Goal: Task Accomplishment & Management: Complete application form

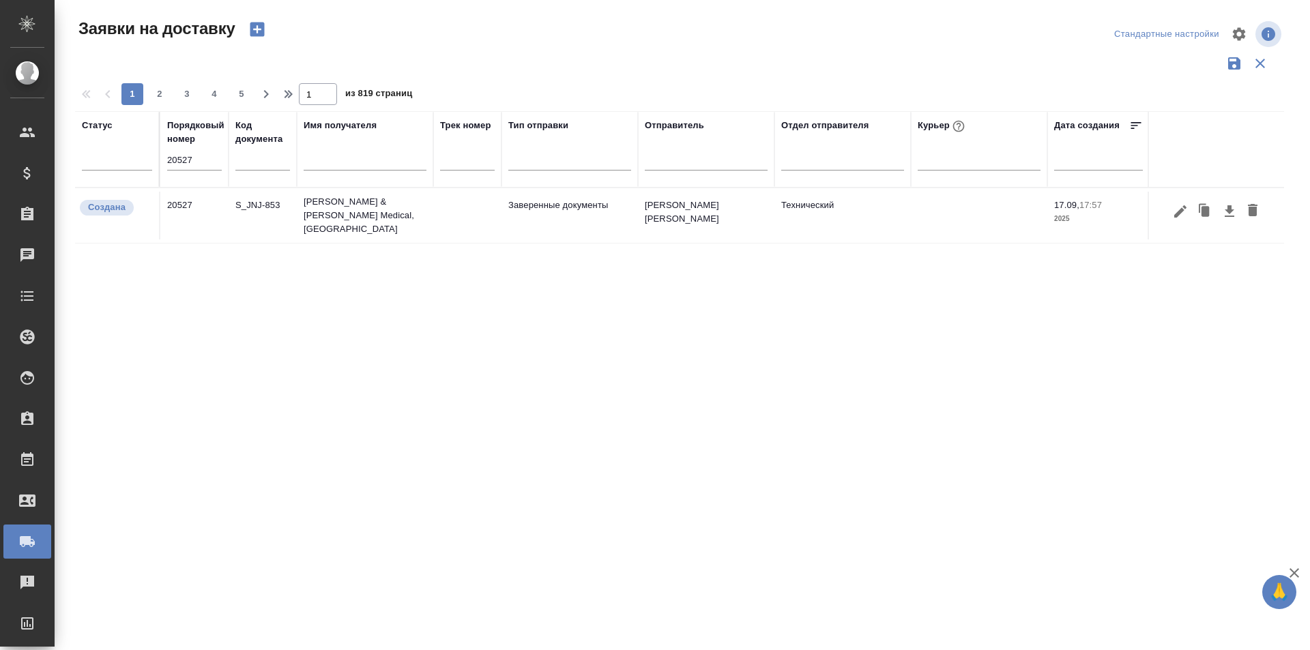
click at [195, 166] on input "20527" at bounding box center [194, 160] width 55 height 19
click at [1181, 205] on icon "button" at bounding box center [1181, 211] width 12 height 12
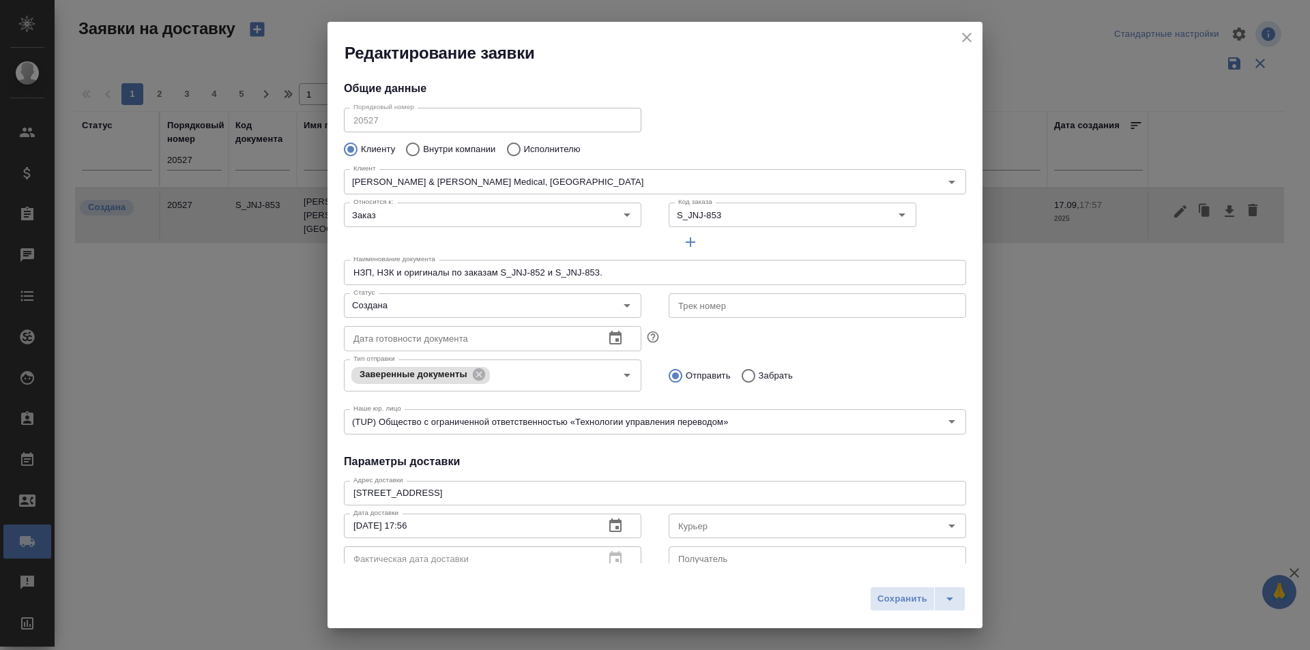
type input "[PERSON_NAME] [PERSON_NAME]"
type input "89854161839"
click at [481, 304] on input "Создана" at bounding box center [470, 306] width 244 height 16
type input "[PERSON_NAME] [PERSON_NAME]"
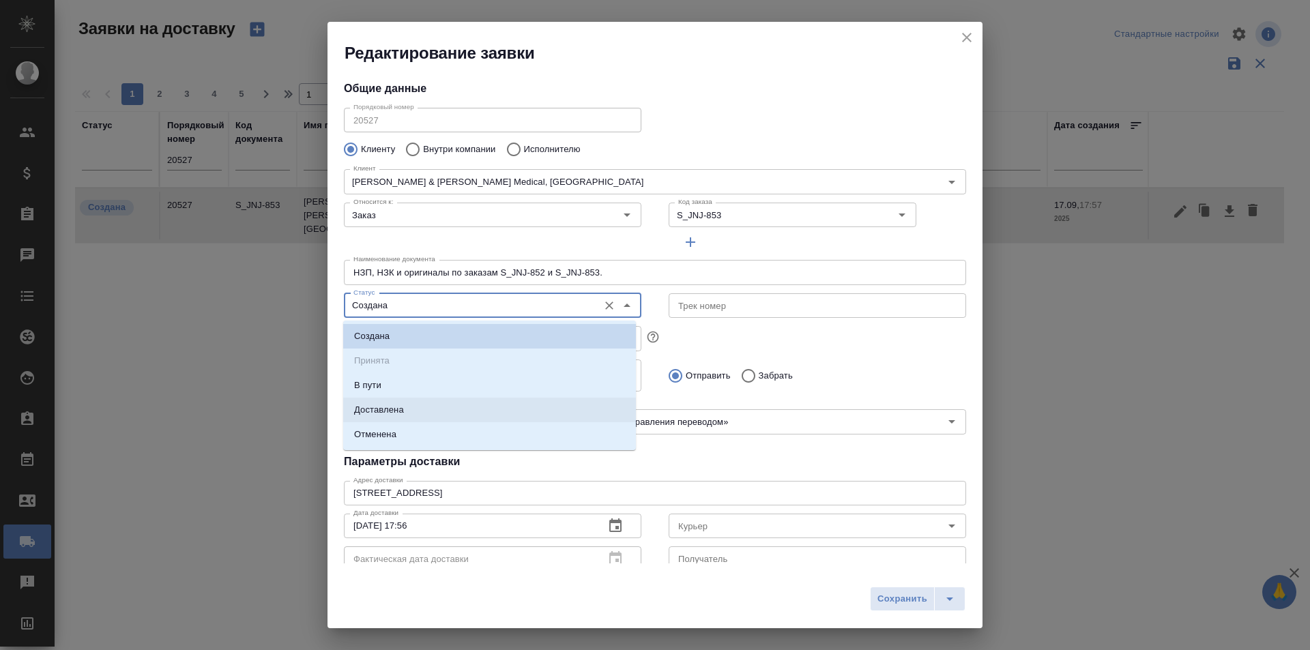
click at [393, 409] on p "Доставлена" at bounding box center [379, 410] width 50 height 14
type input "Доставлена"
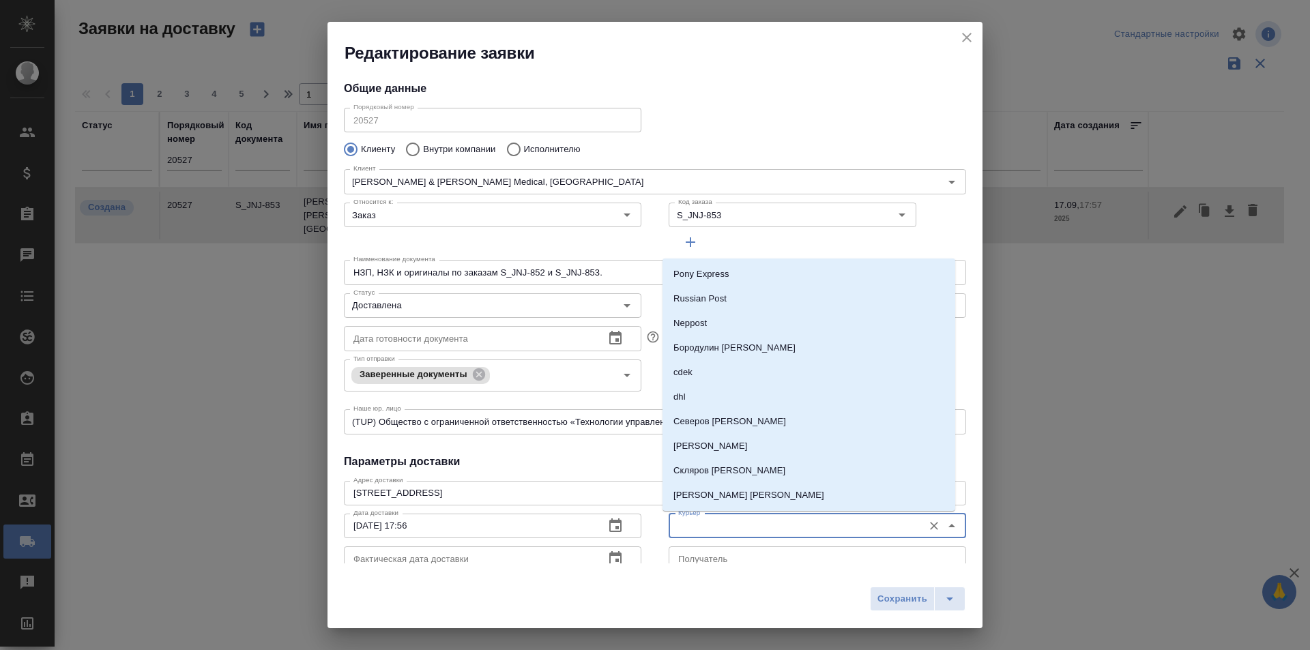
click at [695, 532] on input "Курьер" at bounding box center [795, 526] width 244 height 16
click at [744, 429] on li "Северов [PERSON_NAME]" at bounding box center [809, 421] width 293 height 25
type input "Северов [PERSON_NAME]"
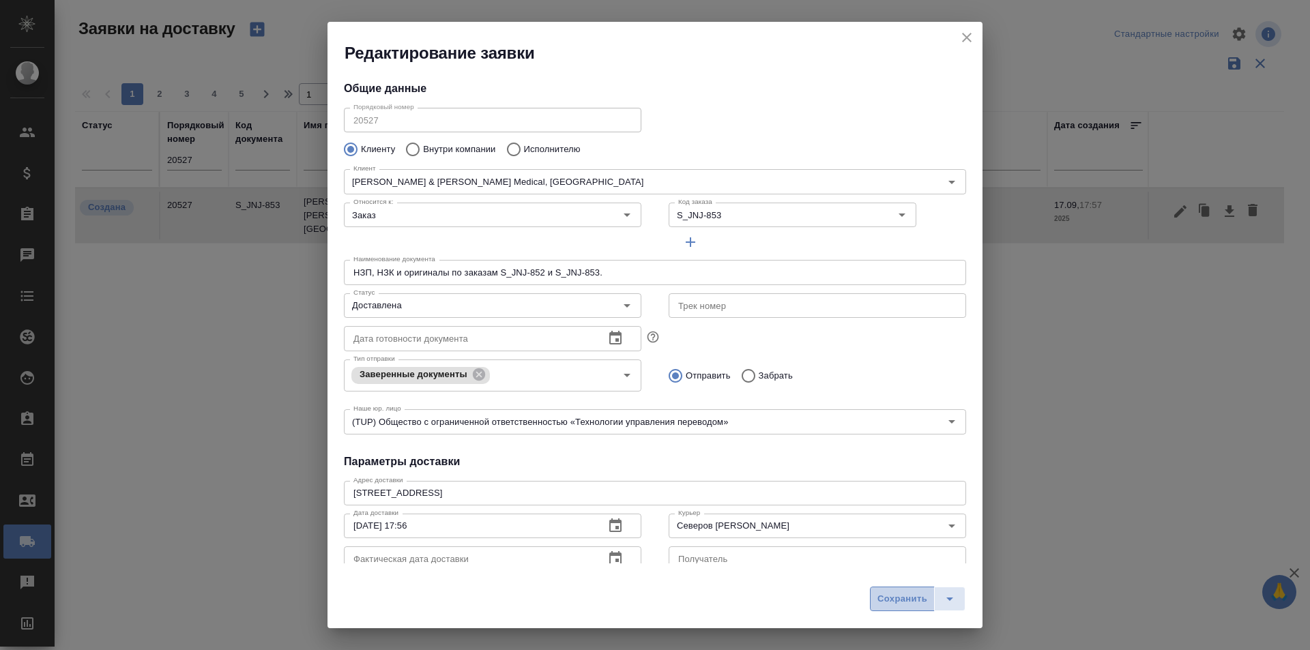
click at [872, 599] on button "Сохранить" at bounding box center [902, 599] width 65 height 25
type input "Создана"
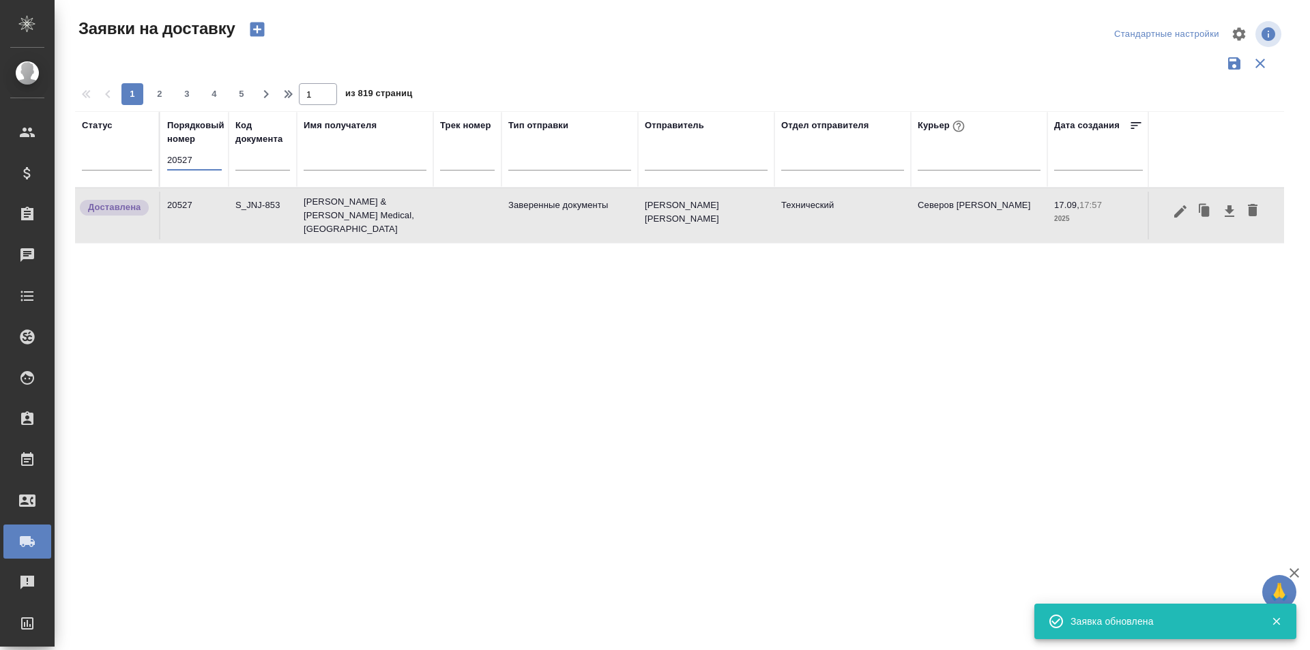
click at [206, 159] on input "20527" at bounding box center [194, 160] width 55 height 19
paste input "499"
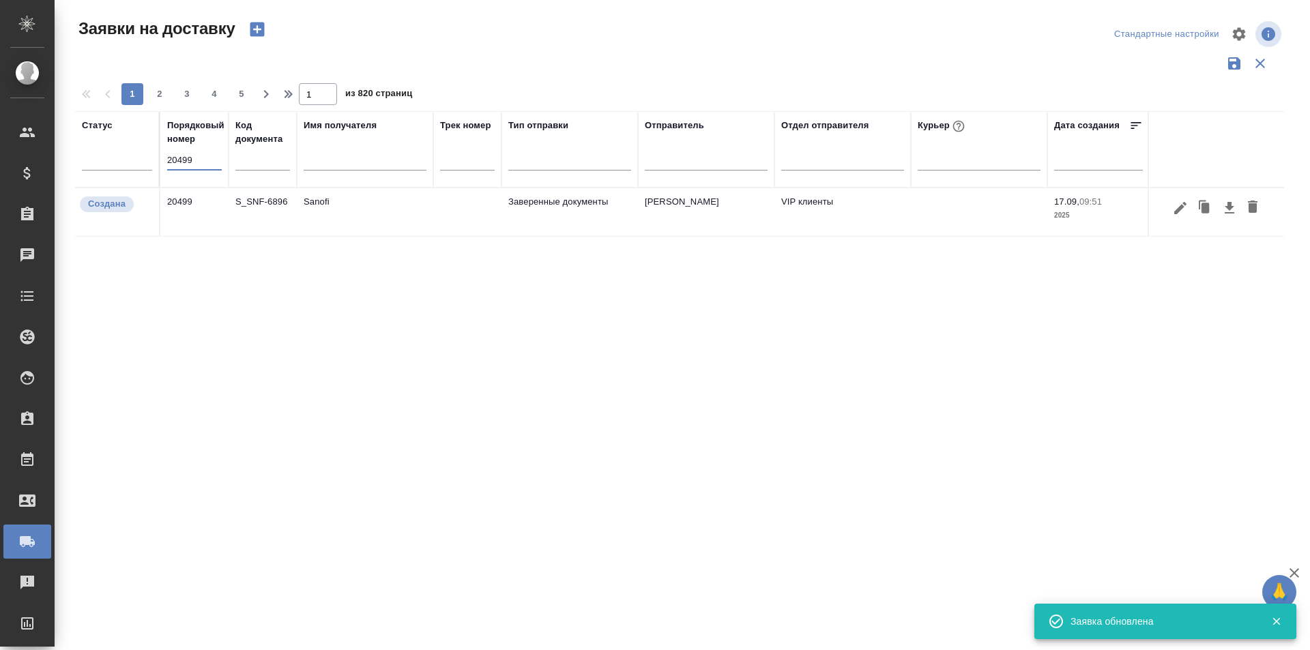
type input "20499"
click at [1177, 214] on icon "button" at bounding box center [1181, 207] width 12 height 12
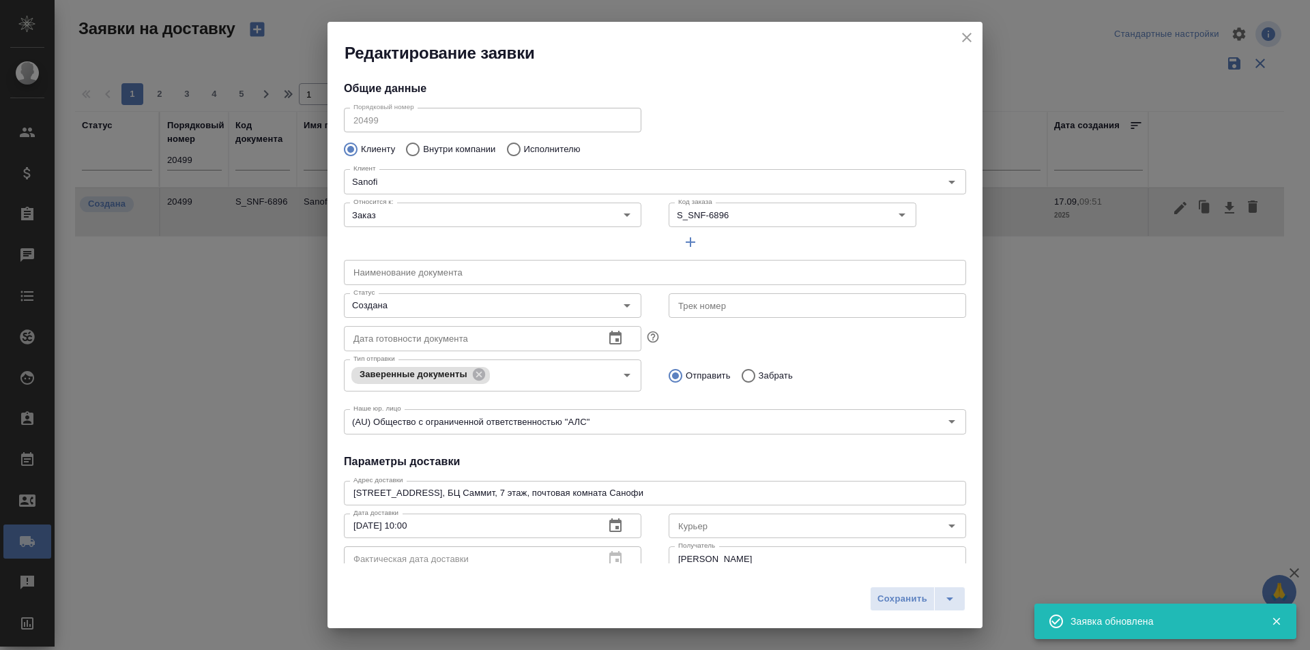
type input "[PERSON_NAME]"
click at [467, 327] on input "text" at bounding box center [469, 338] width 250 height 25
click at [465, 308] on input "Создана" at bounding box center [470, 306] width 244 height 16
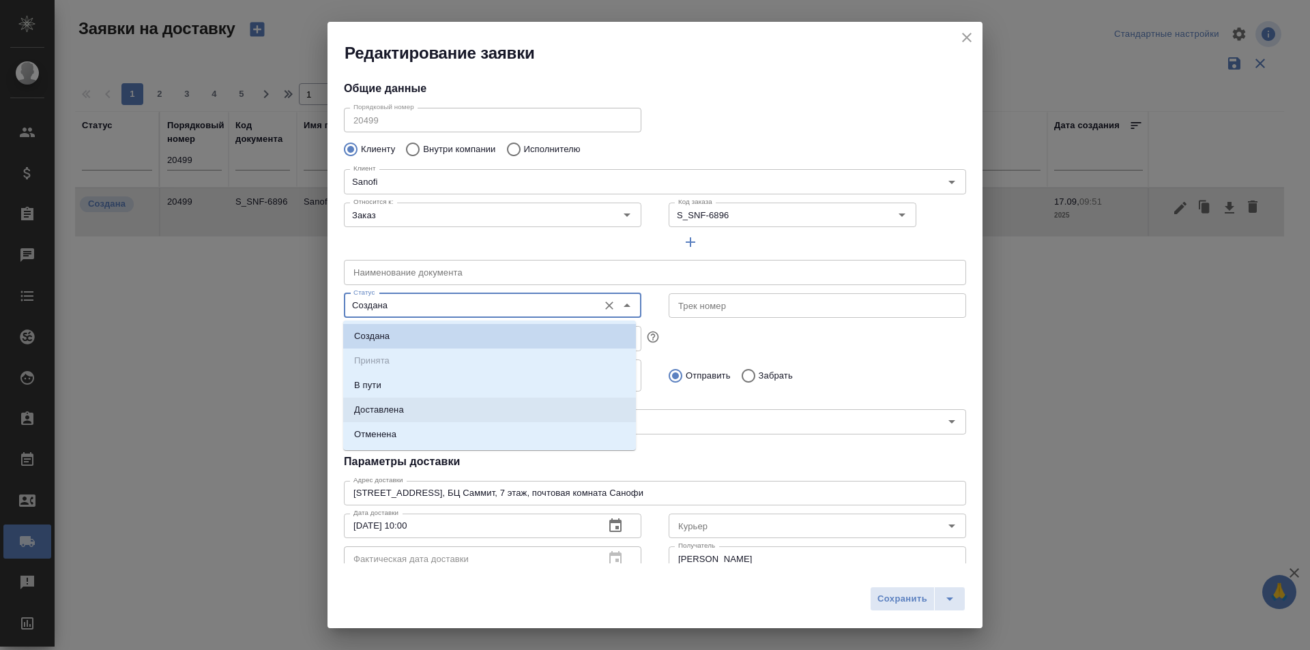
click at [427, 401] on li "Доставлена" at bounding box center [489, 410] width 293 height 25
type input "Доставлена"
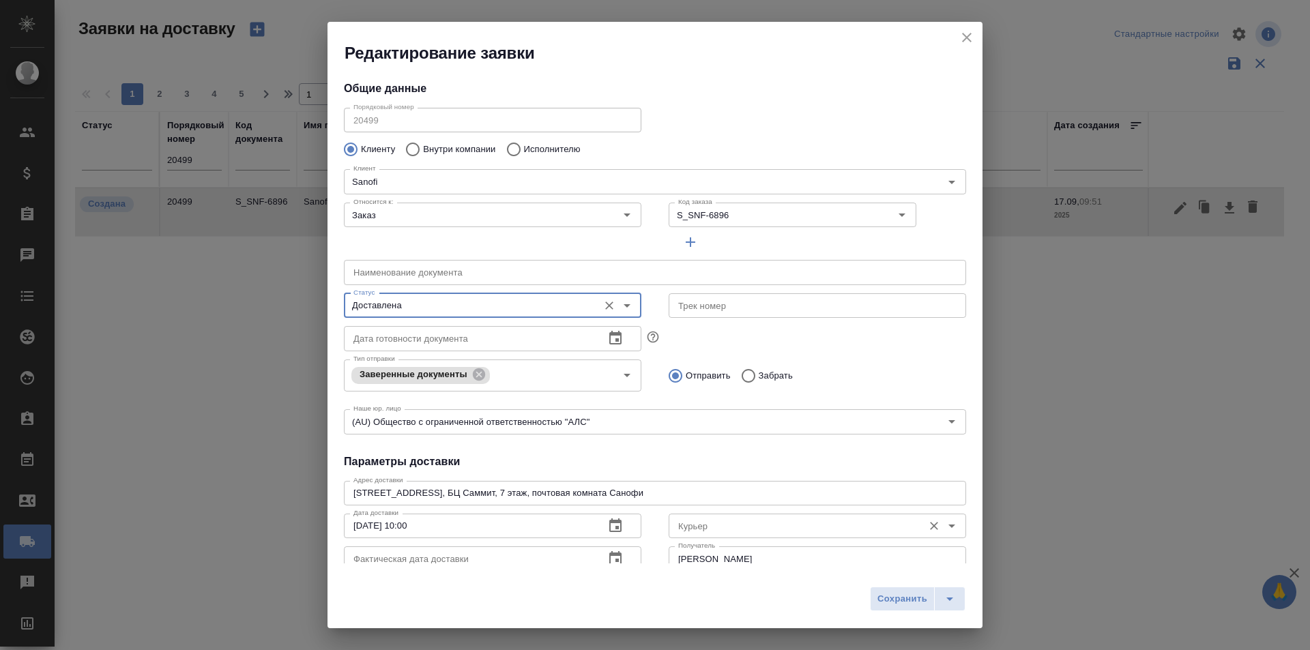
click at [669, 527] on div "Курьер" at bounding box center [818, 526] width 298 height 25
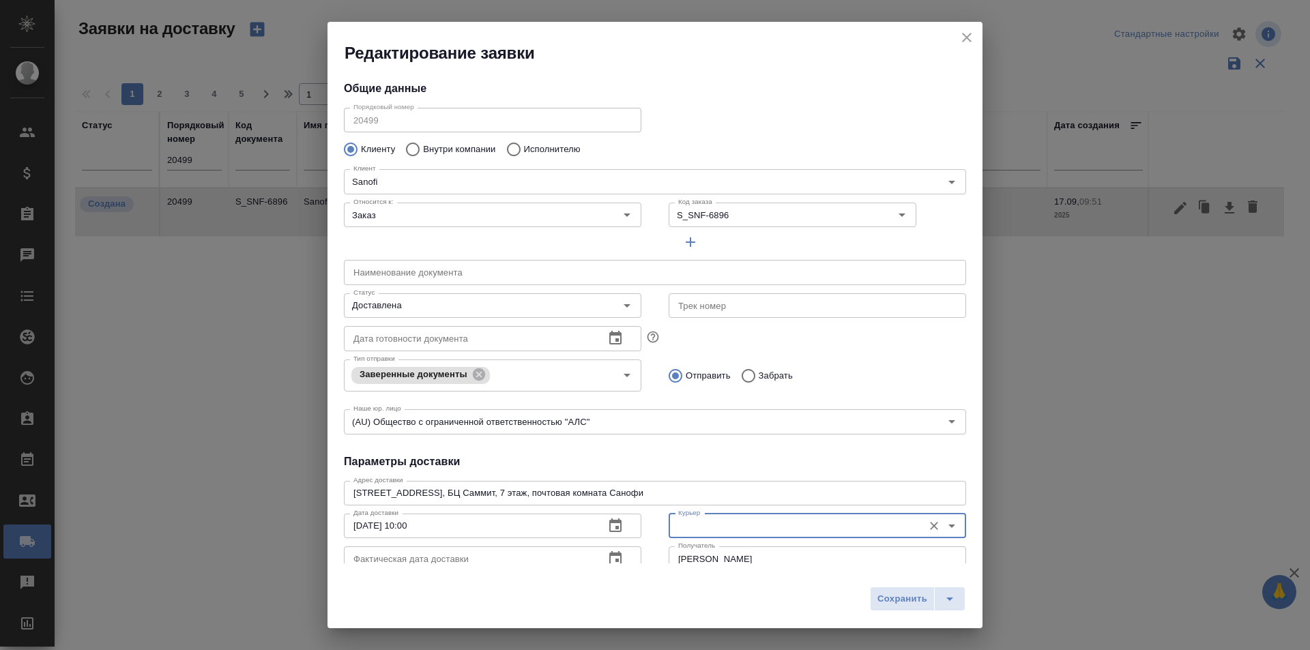
click at [679, 527] on input "Курьер" at bounding box center [795, 526] width 244 height 16
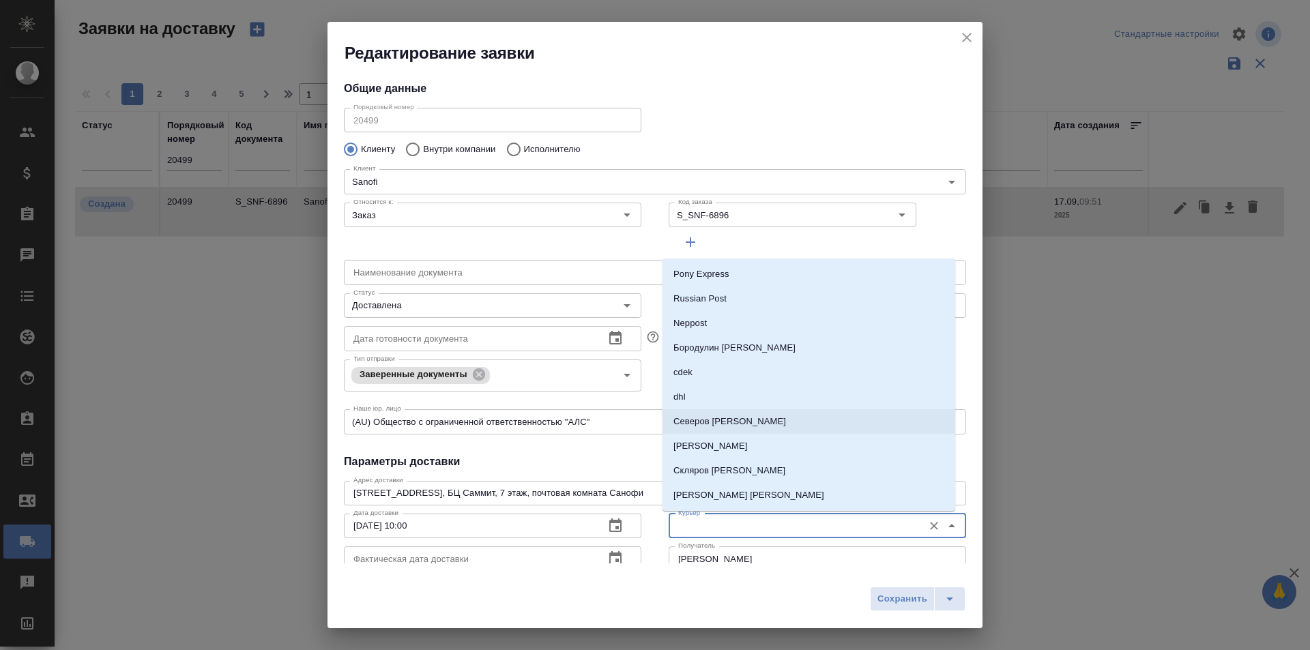
click at [726, 430] on li "Северов [PERSON_NAME]" at bounding box center [809, 421] width 293 height 25
type input "Северов [PERSON_NAME]"
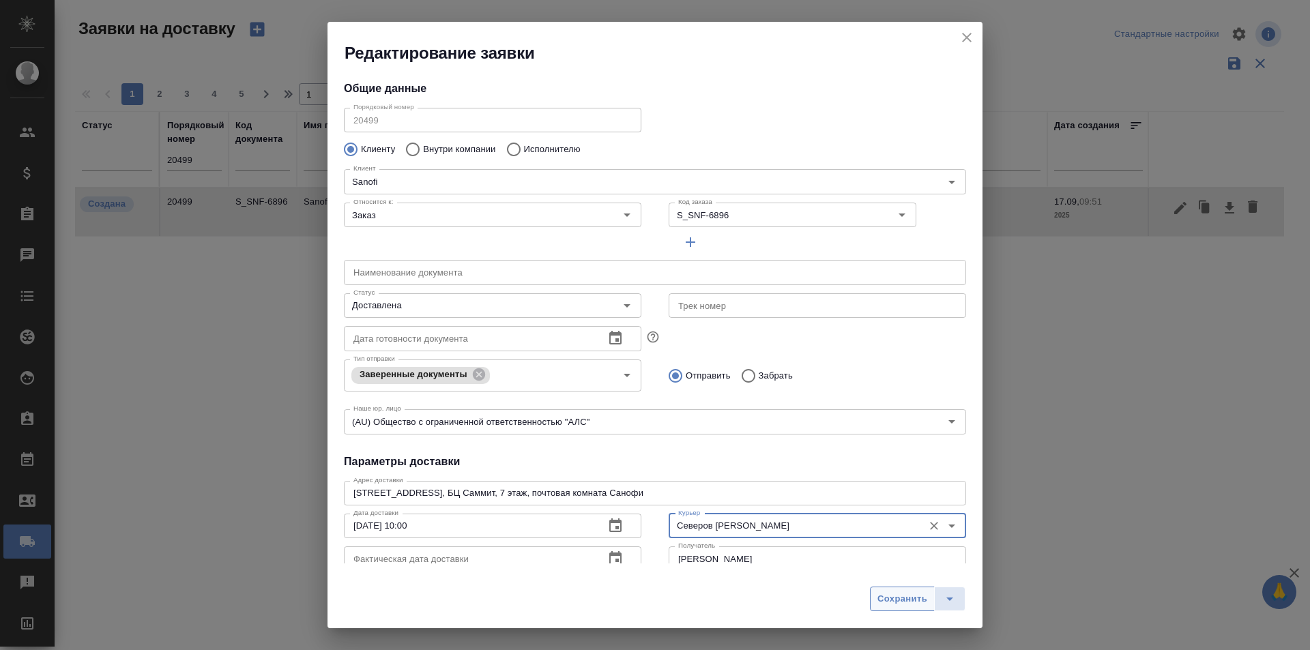
click at [921, 608] on button "Сохранить" at bounding box center [902, 599] width 65 height 25
type input "Создана"
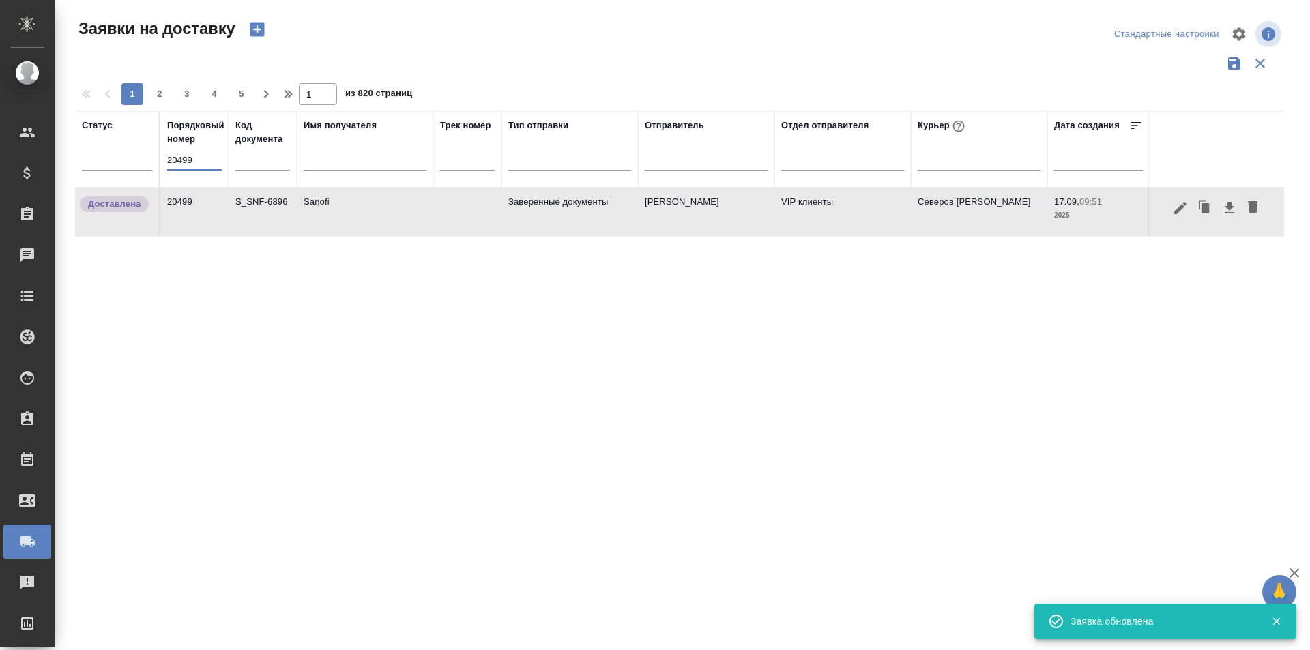
click at [195, 165] on input "20499" at bounding box center [194, 160] width 55 height 19
paste input "509"
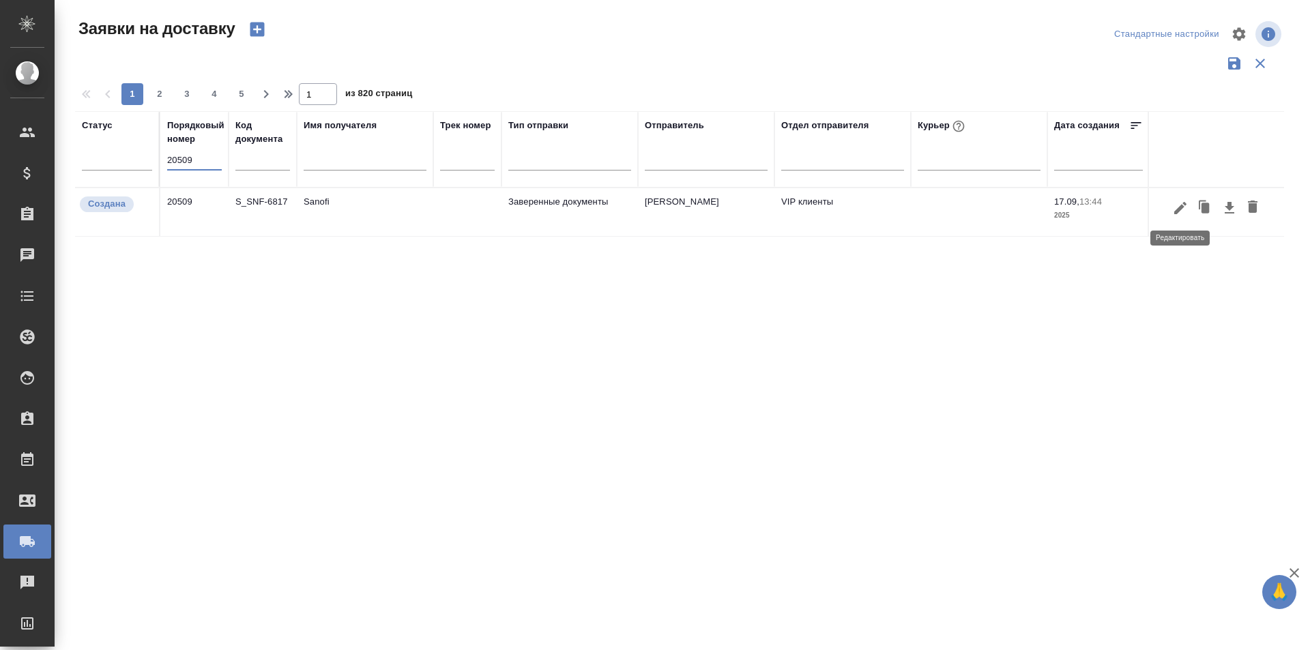
type input "20509"
click at [1187, 205] on icon "button" at bounding box center [1180, 208] width 16 height 16
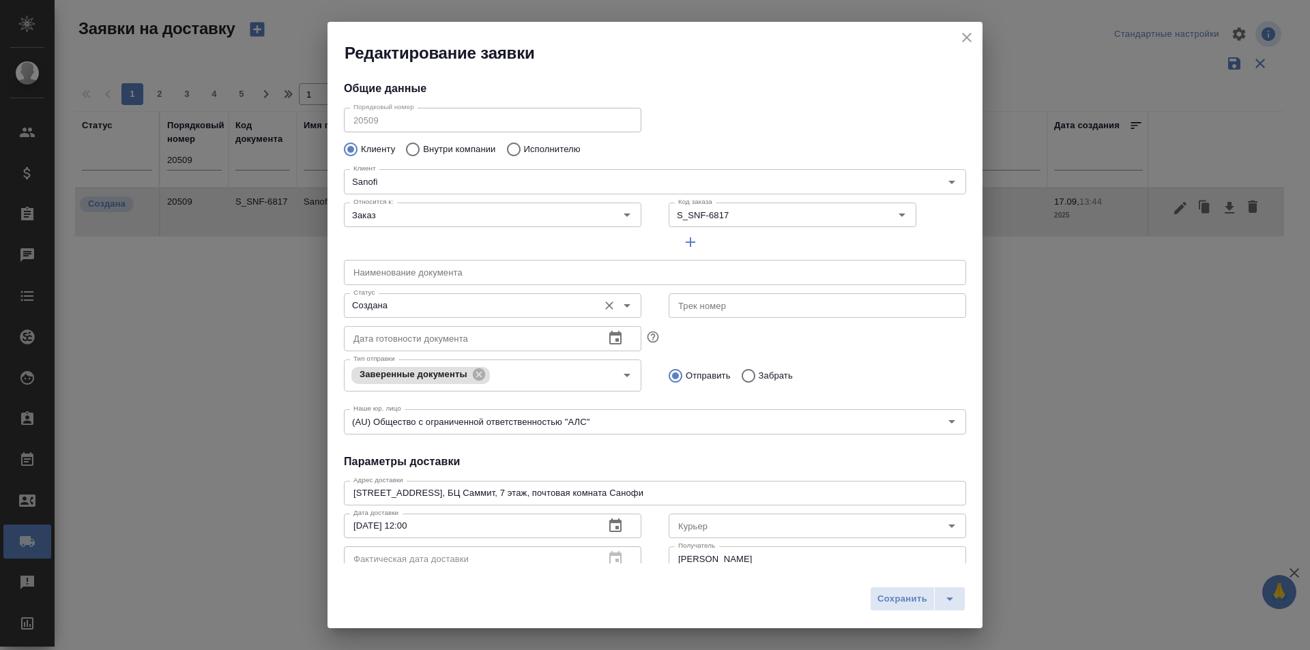
click at [524, 302] on input "Создана" at bounding box center [470, 306] width 244 height 16
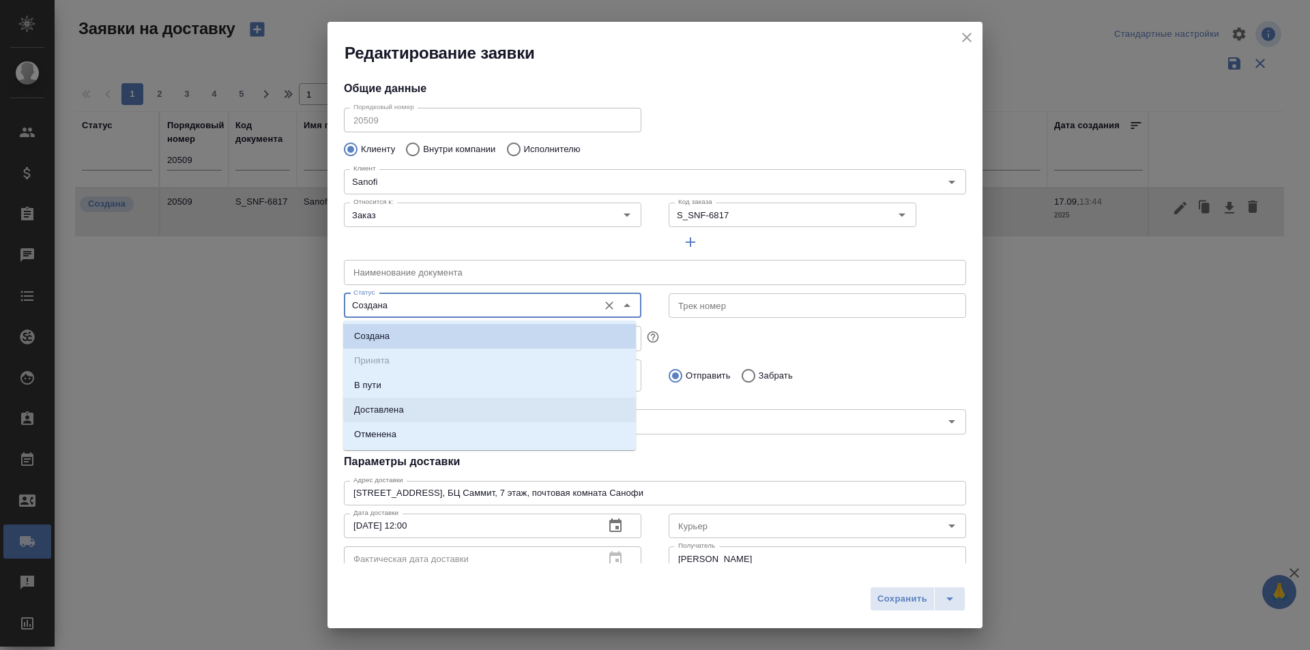
click at [433, 402] on li "Доставлена" at bounding box center [489, 410] width 293 height 25
type input "Доставлена"
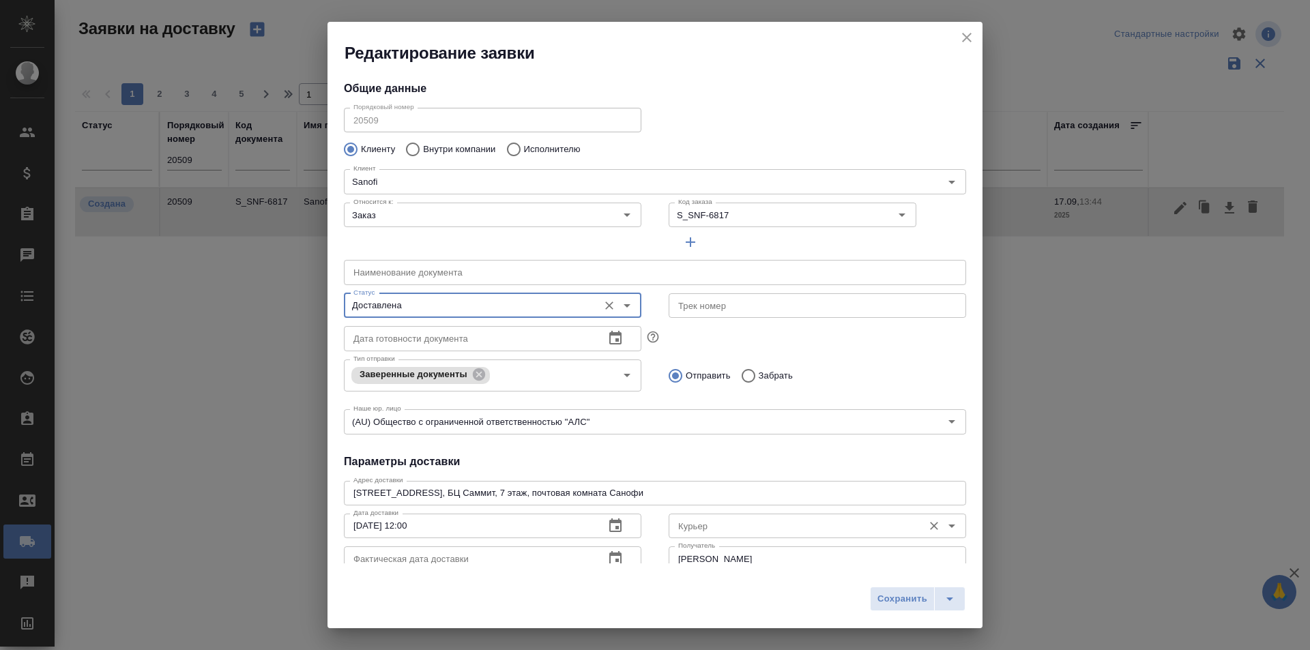
click at [715, 532] on input "Курьер" at bounding box center [795, 526] width 244 height 16
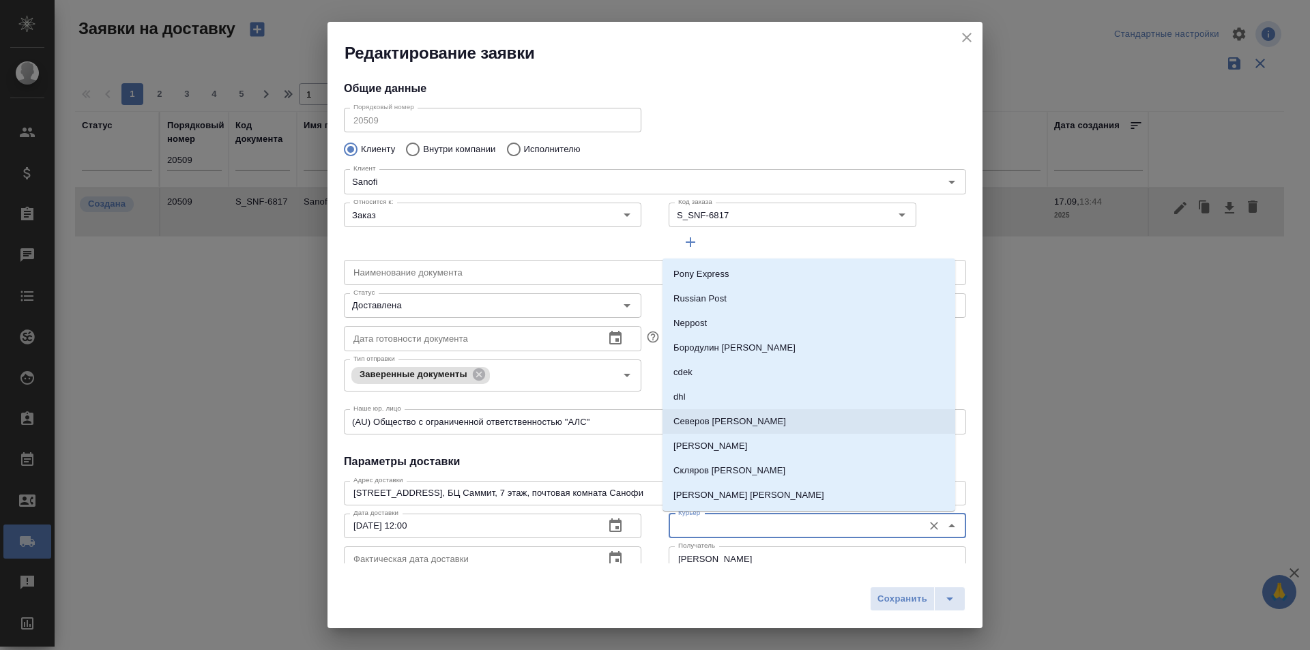
click at [730, 426] on p "Северов [PERSON_NAME]" at bounding box center [730, 422] width 113 height 14
type input "Северов [PERSON_NAME]"
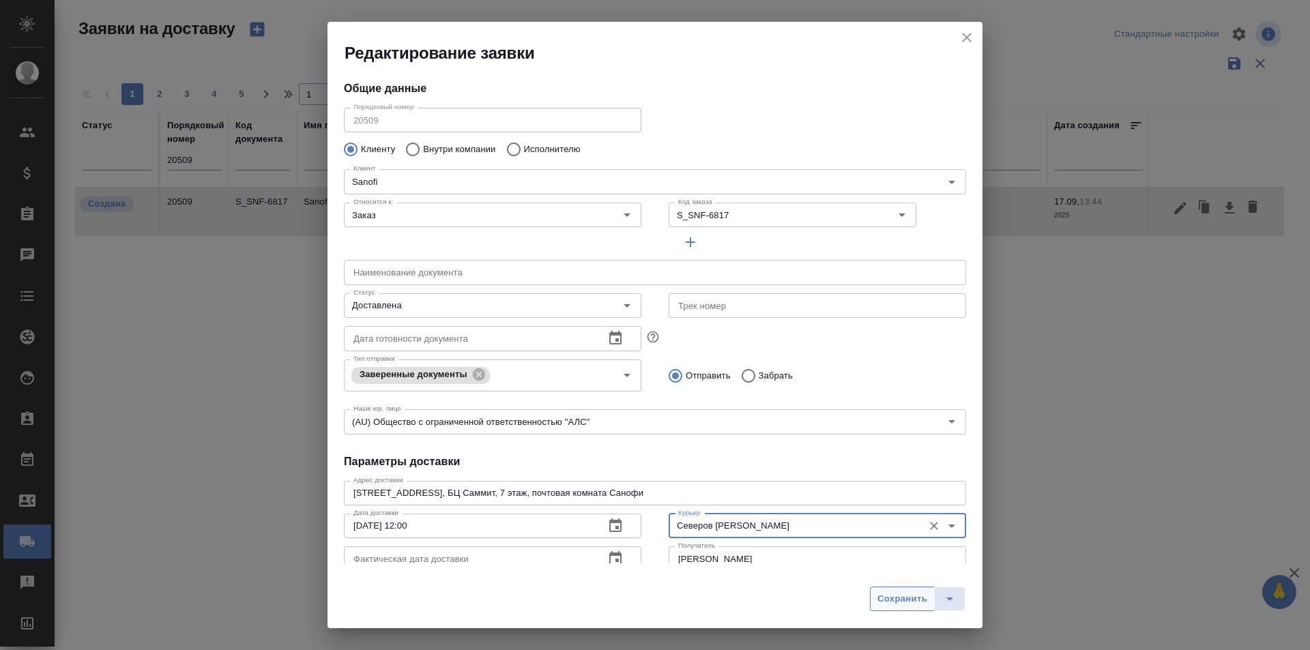
click at [893, 600] on span "Сохранить" at bounding box center [903, 600] width 50 height 16
type input "Создана"
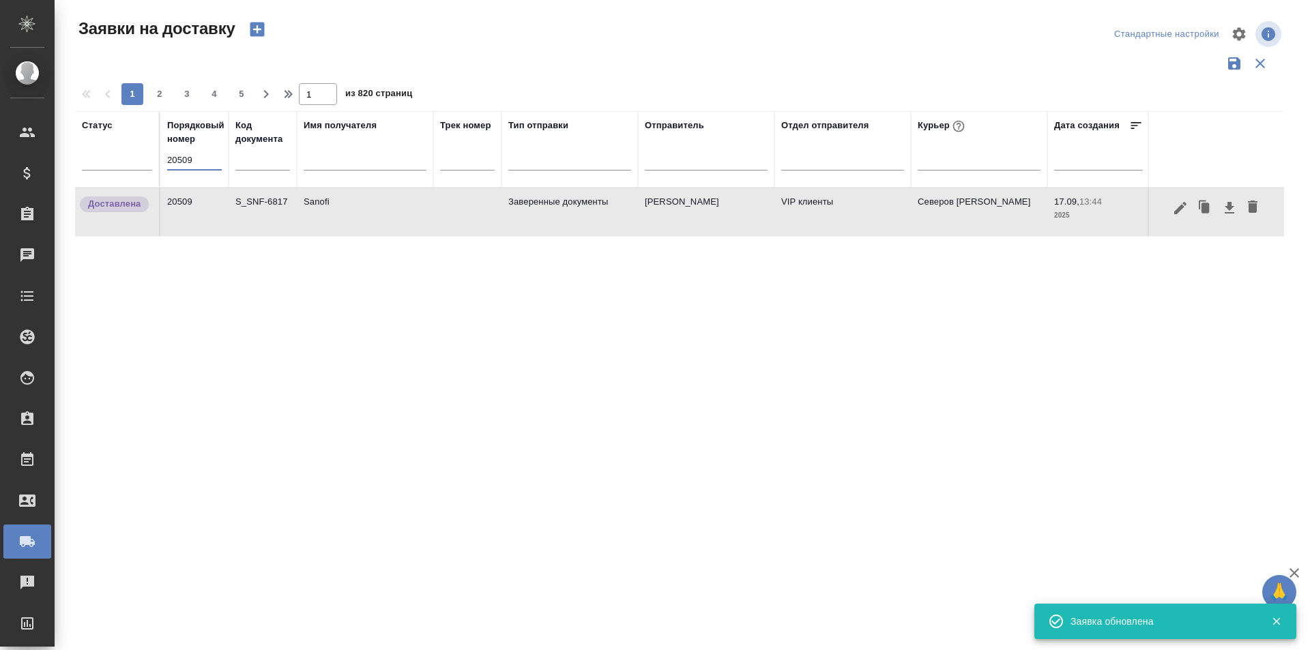
click at [201, 164] on input "20509" at bounding box center [194, 160] width 55 height 19
paste input "19"
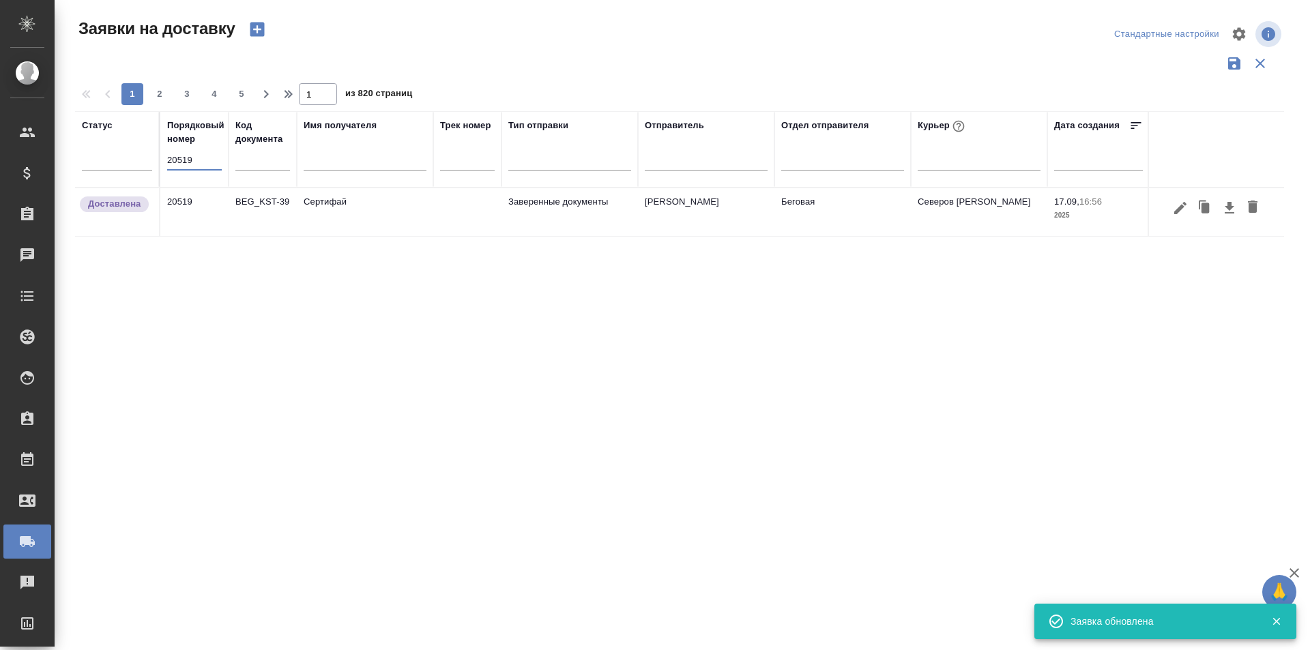
type input "20519"
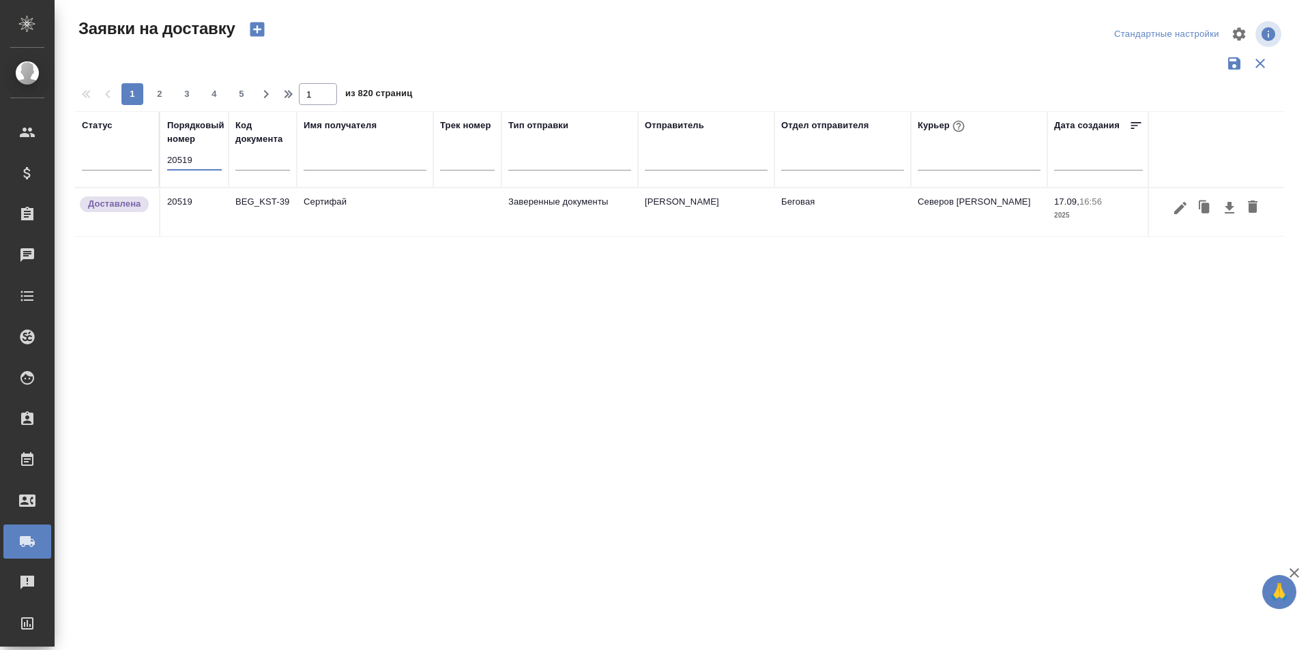
click at [199, 149] on div "Порядковый номер 20519" at bounding box center [194, 149] width 55 height 61
click at [199, 156] on input "20519" at bounding box center [194, 160] width 55 height 19
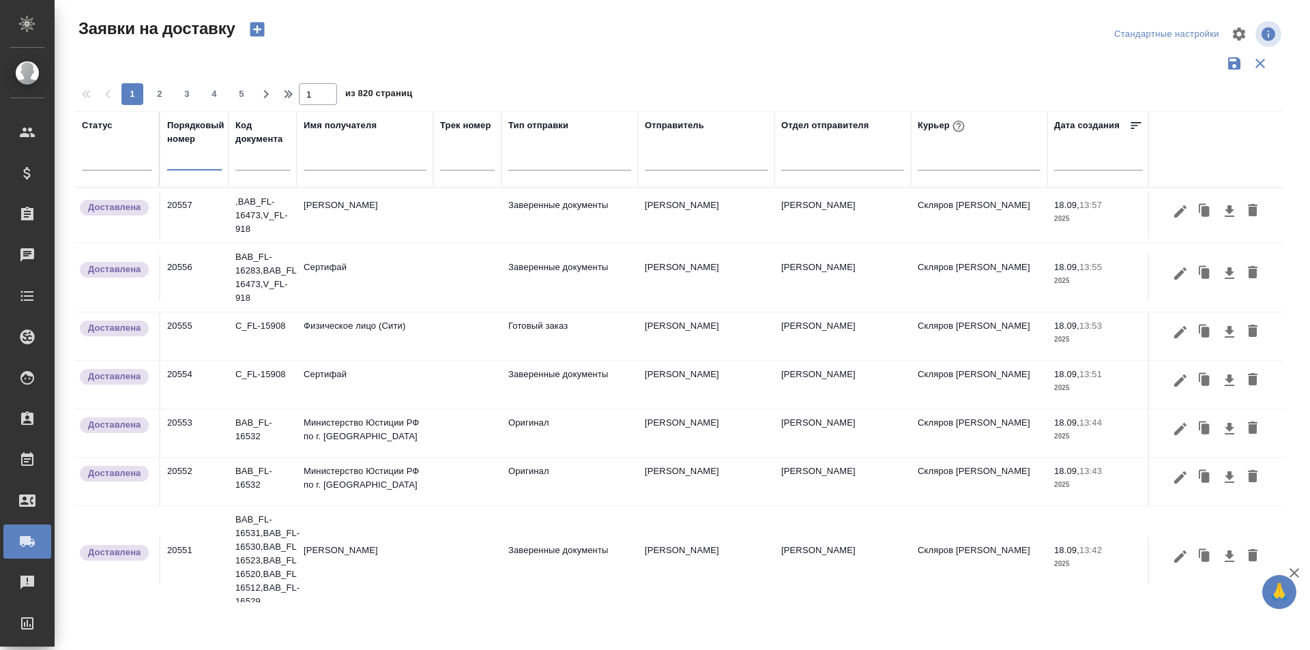
click at [254, 20] on icon "button" at bounding box center [257, 29] width 19 height 19
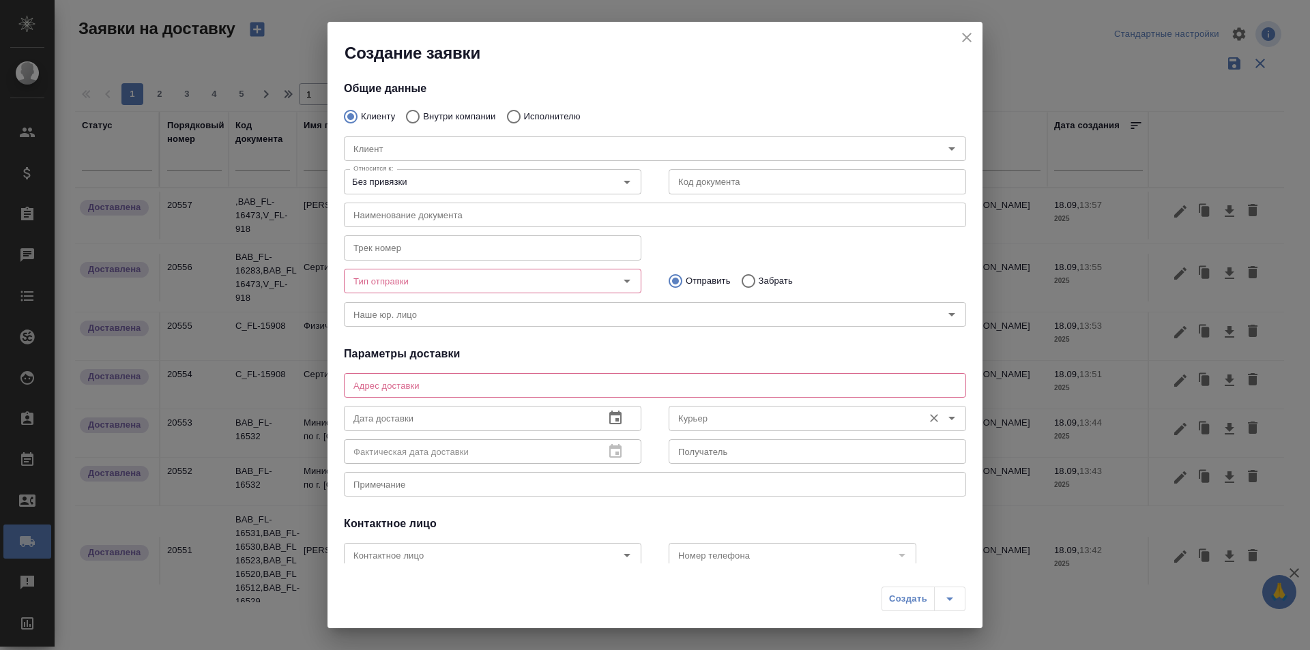
click at [683, 417] on input "Курьер" at bounding box center [795, 418] width 244 height 16
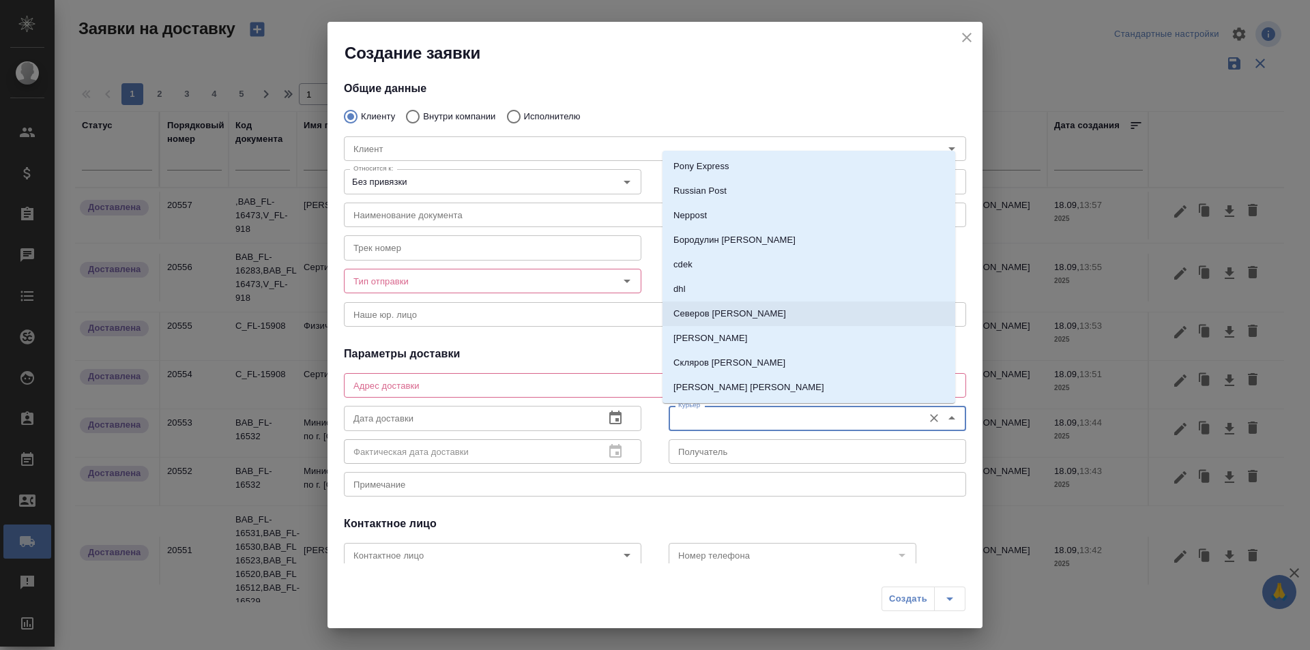
click at [702, 311] on p "Северов [PERSON_NAME]" at bounding box center [730, 314] width 113 height 14
type input "Северов [PERSON_NAME]"
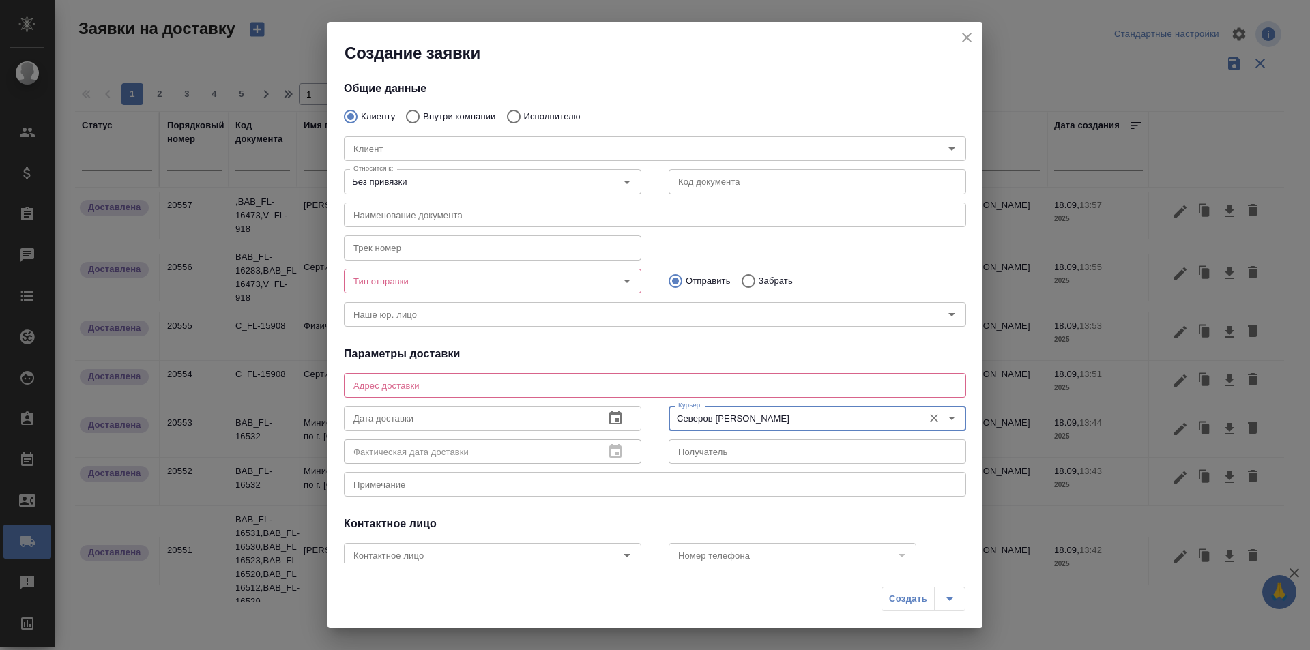
click at [538, 290] on div "Тип отправки" at bounding box center [493, 281] width 298 height 25
click at [504, 287] on input "Тип отправки" at bounding box center [470, 281] width 244 height 16
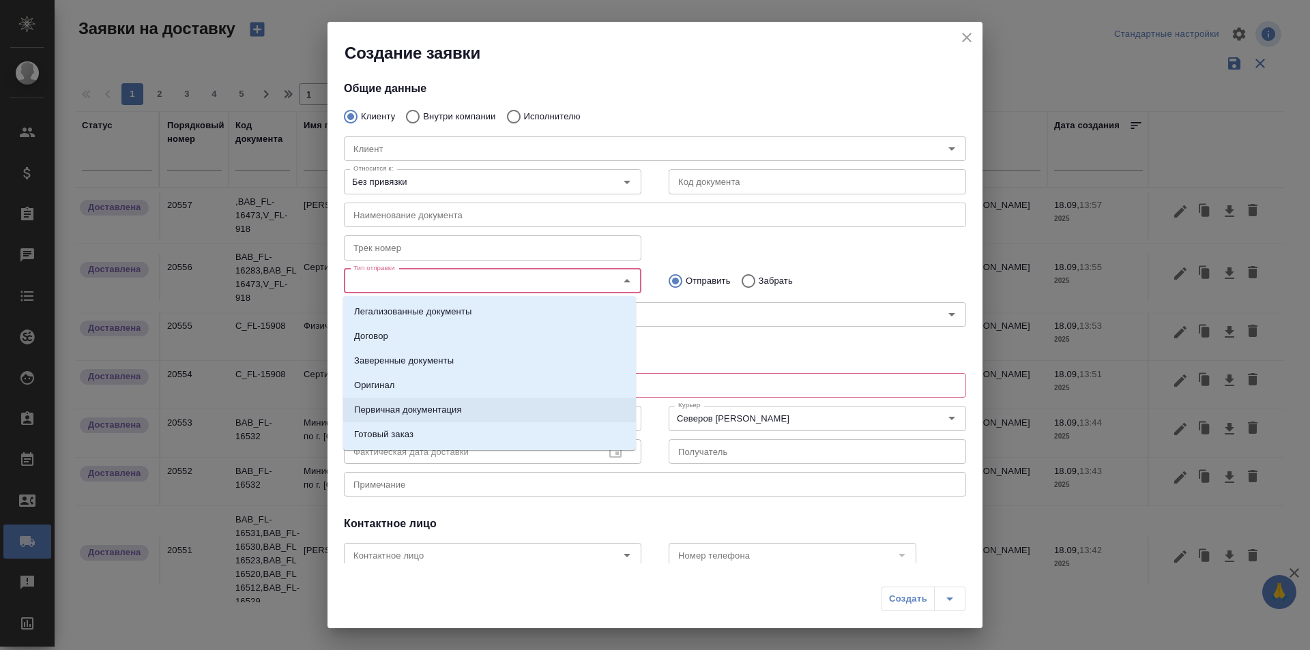
scroll to position [22, 0]
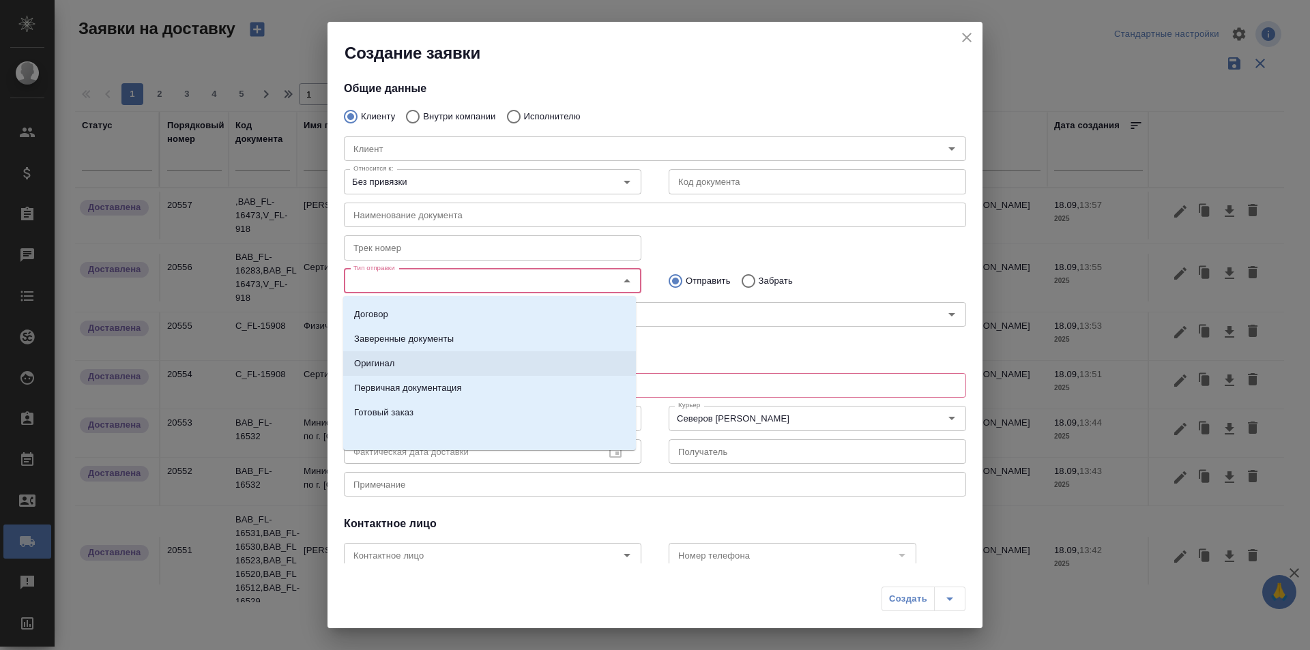
click at [422, 366] on li "Оригинал" at bounding box center [489, 363] width 293 height 25
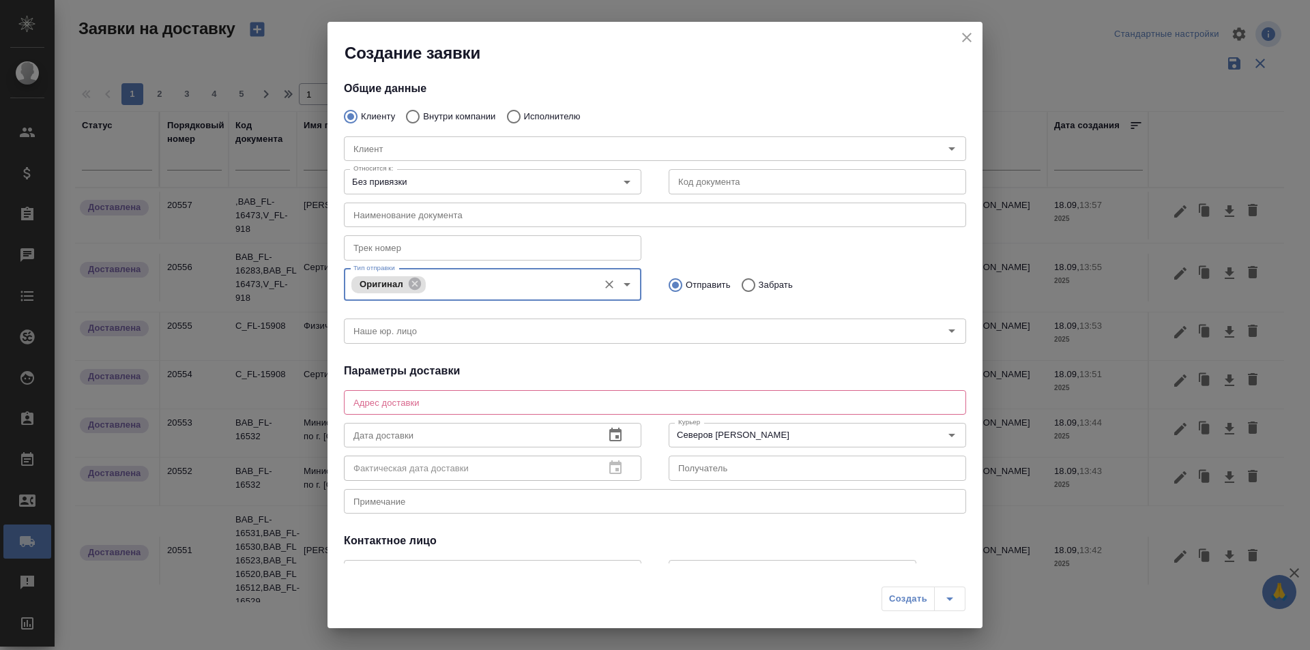
click at [432, 399] on textarea at bounding box center [655, 402] width 603 height 10
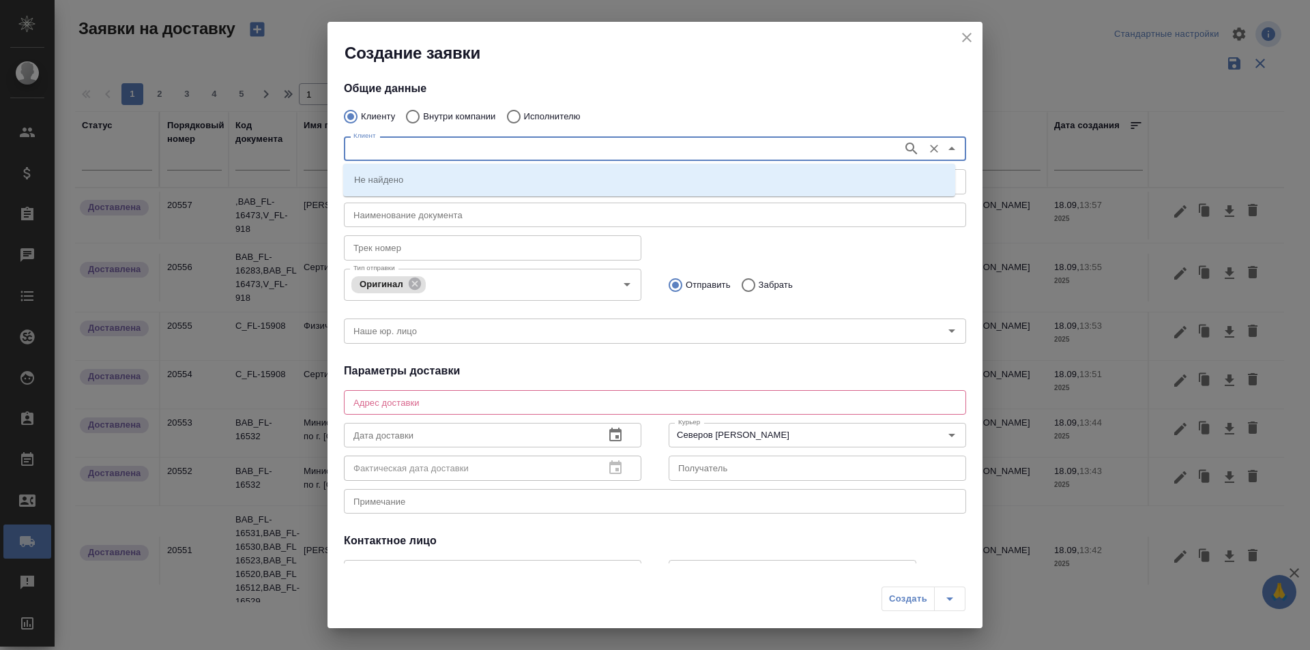
click at [450, 147] on input "Клиент" at bounding box center [622, 149] width 548 height 16
click at [445, 123] on div "[PERSON_NAME]" at bounding box center [655, 147] width 650 height 60
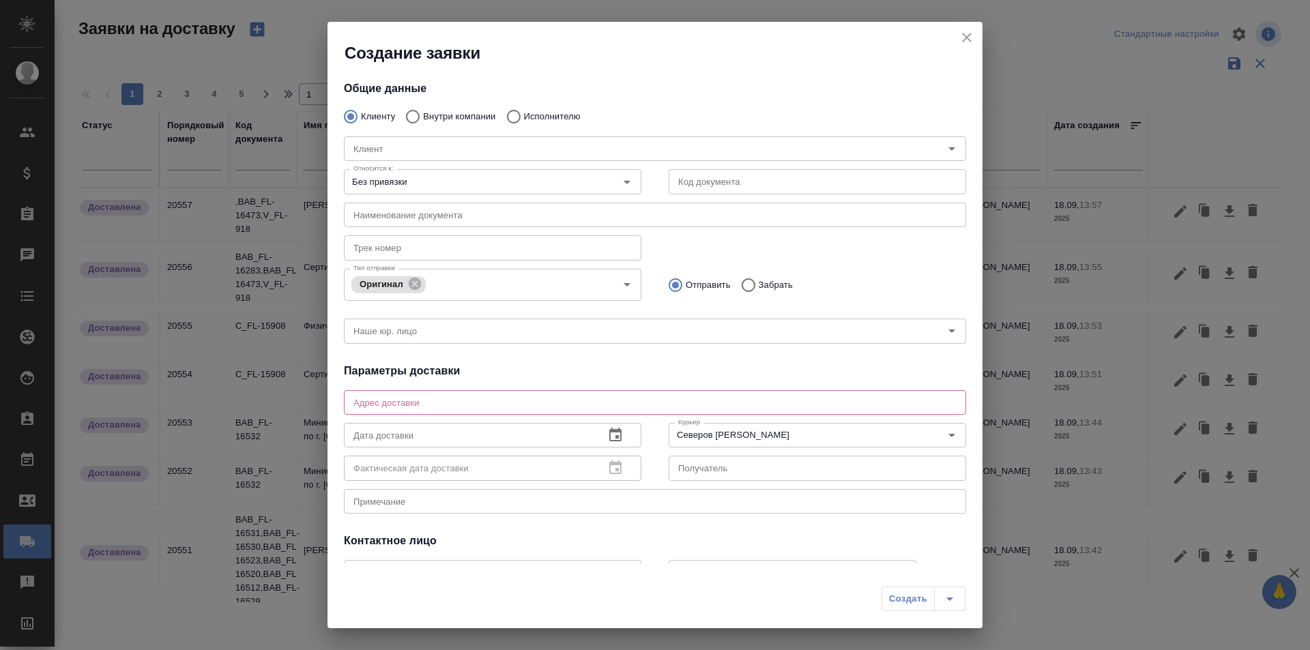
click at [443, 112] on p "Внутри компании" at bounding box center [459, 117] width 72 height 14
click at [423, 112] on input "Внутри компании" at bounding box center [411, 116] width 25 height 29
radio input "true"
click at [441, 145] on input "Команда" at bounding box center [632, 149] width 568 height 16
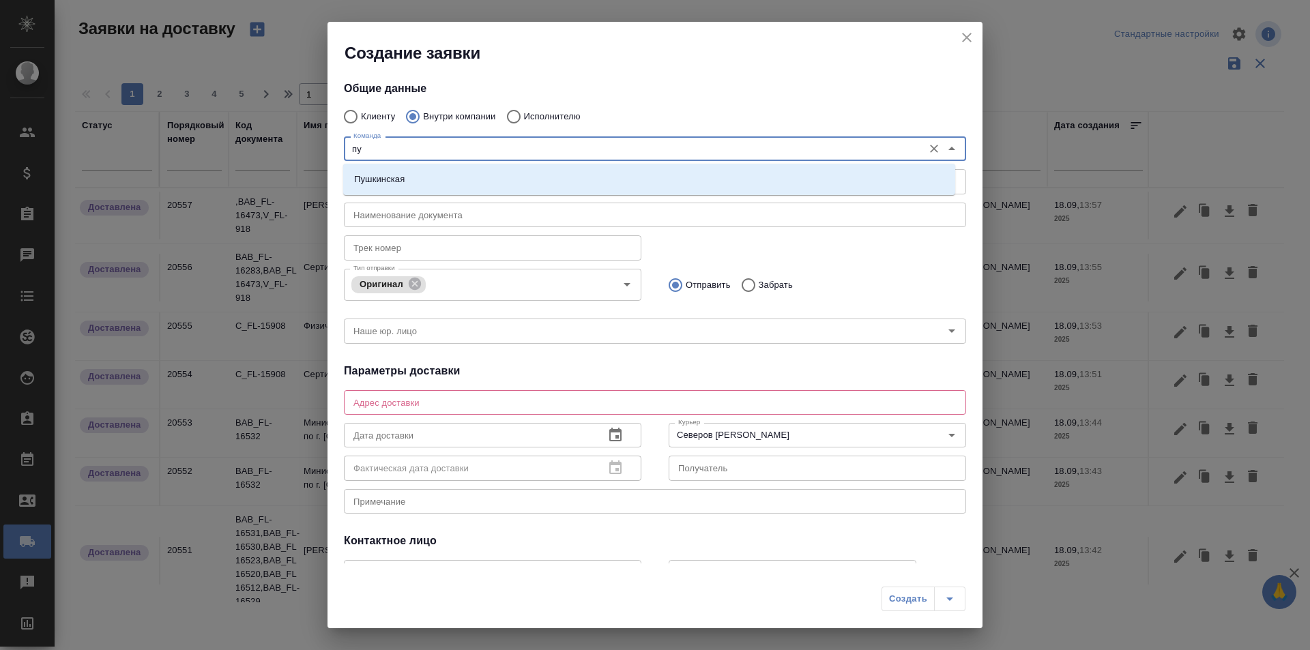
type input "пуш"
click at [461, 188] on li "Пушкинская" at bounding box center [649, 179] width 612 height 25
type textarea "ул. [STREET_ADDRESS]"
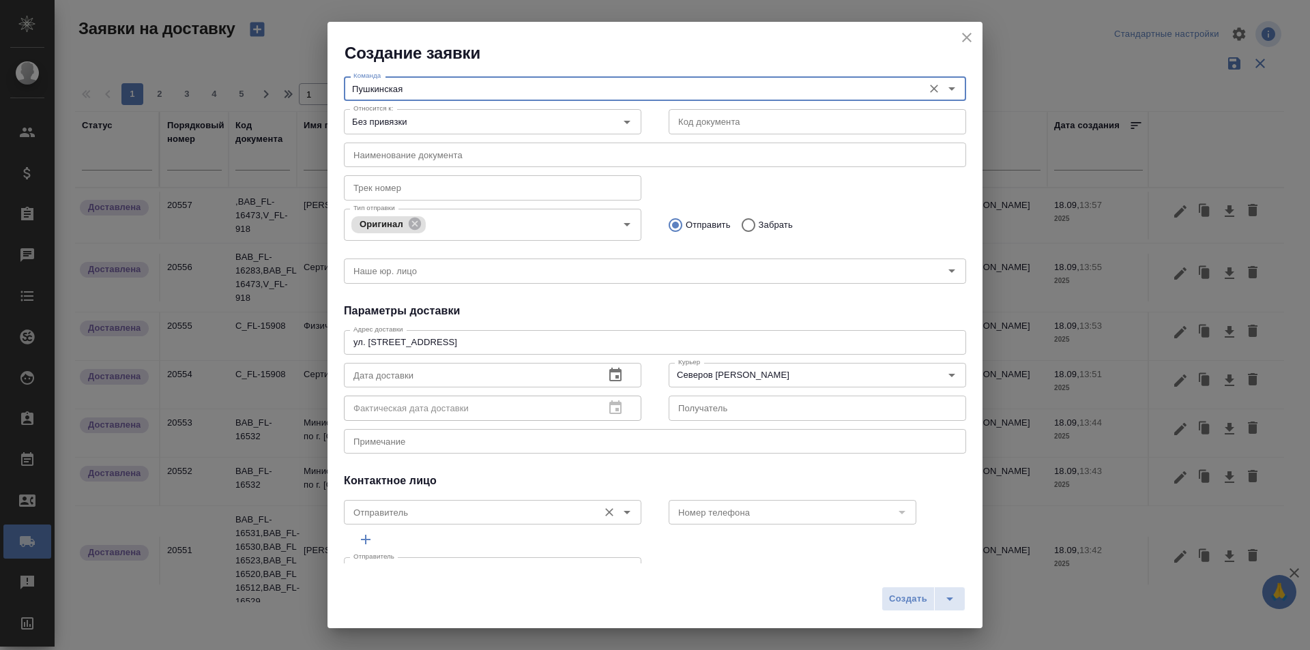
scroll to position [27, 0]
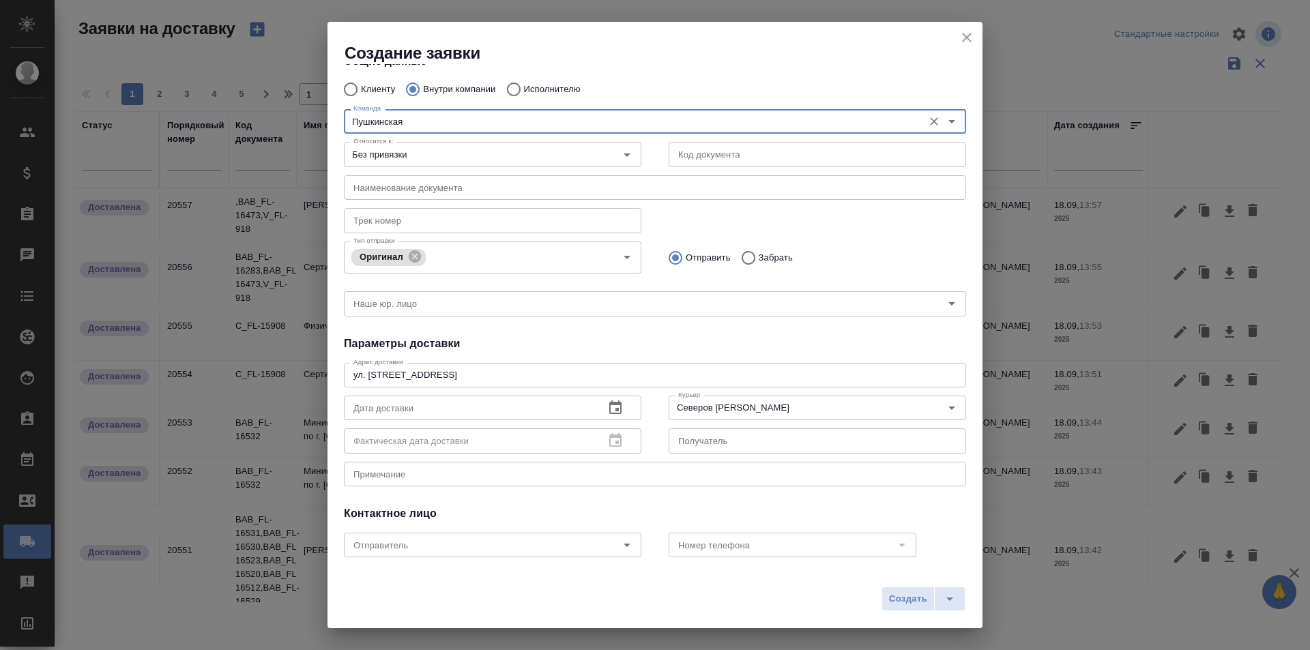
type input "Пушкинская"
click at [530, 491] on div "Общие данные Клиенту Внутри компании Исполнителю Команда Пушкинская Команда Отн…" at bounding box center [655, 314] width 655 height 500
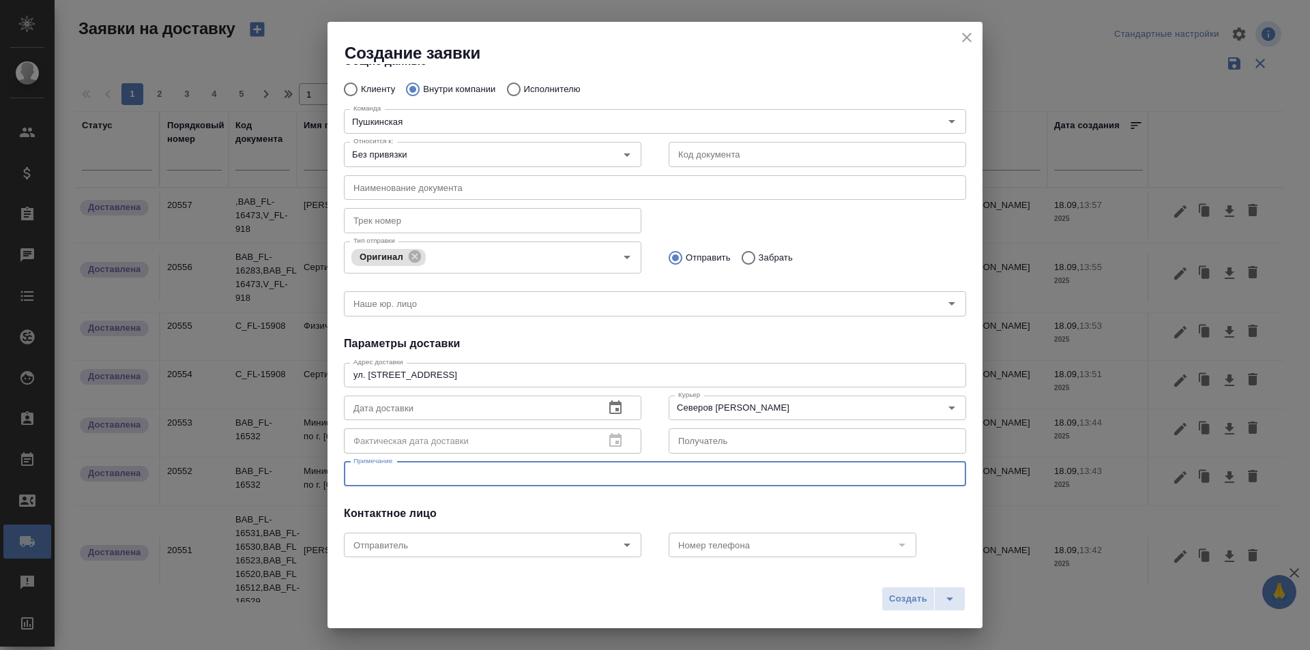
click at [541, 473] on textarea at bounding box center [655, 474] width 603 height 10
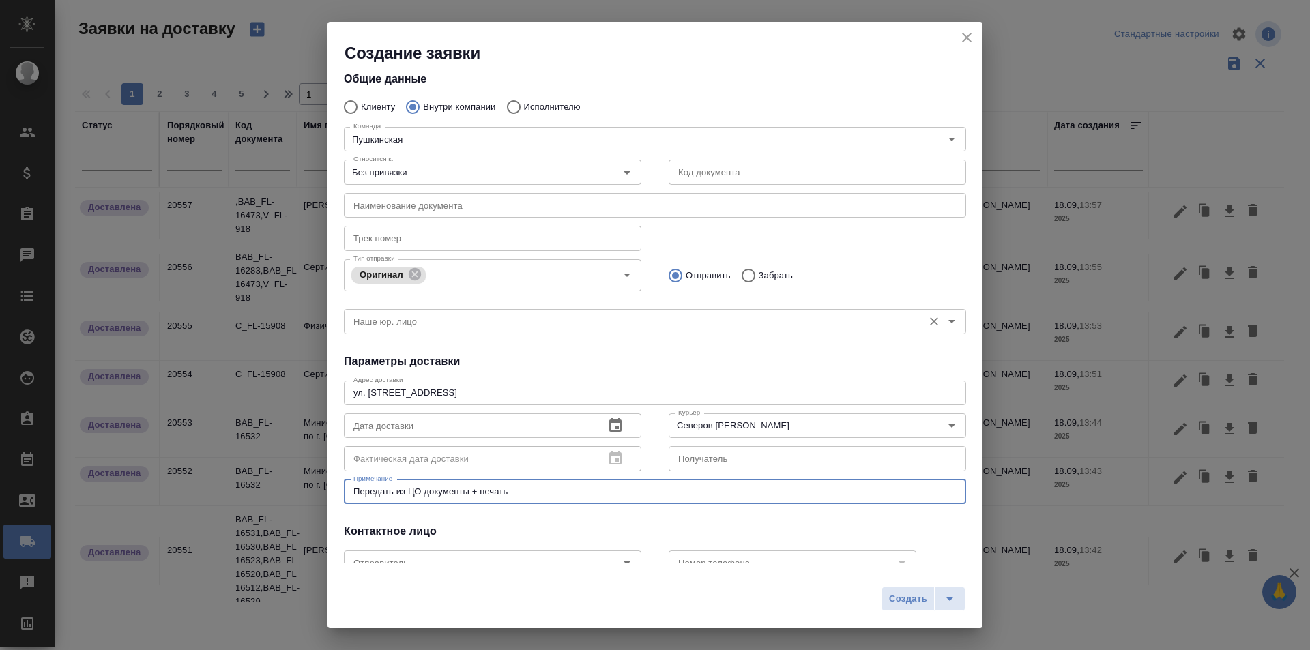
scroll to position [0, 0]
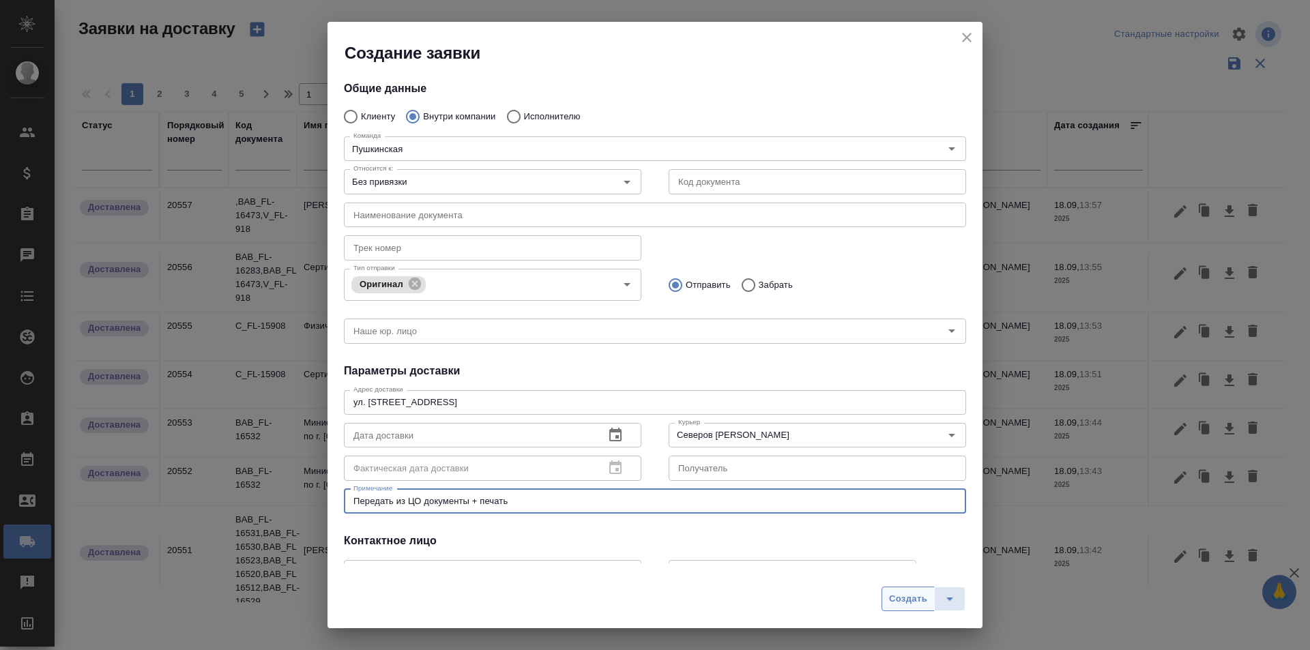
type textarea "Передать из ЦО документы + печать"
click at [906, 603] on span "Создать" at bounding box center [908, 600] width 38 height 16
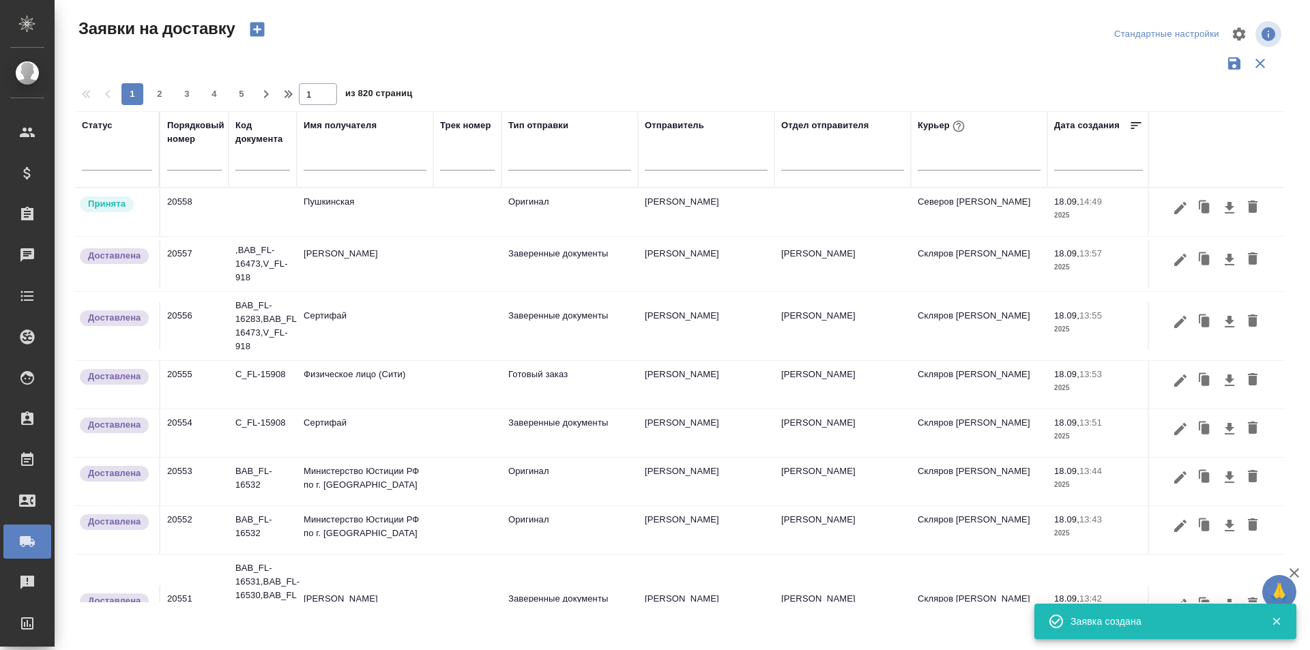
click at [1173, 216] on icon "button" at bounding box center [1180, 208] width 16 height 16
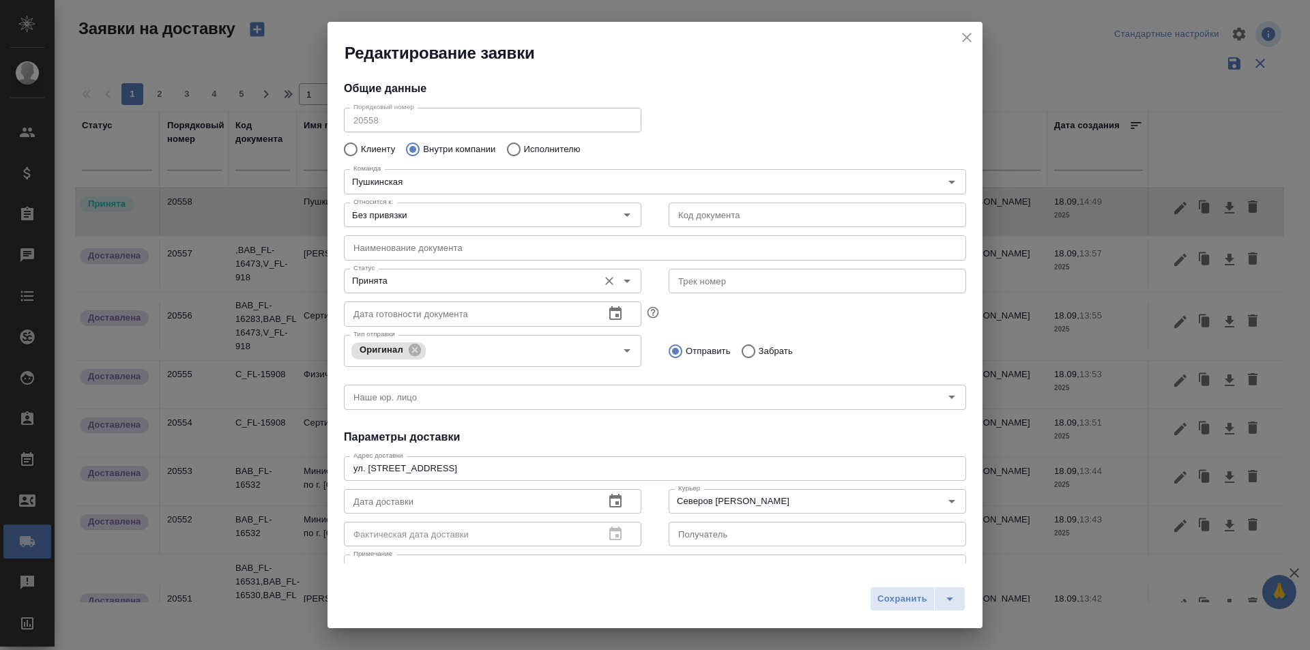
click at [442, 289] on input "Принята" at bounding box center [470, 281] width 244 height 16
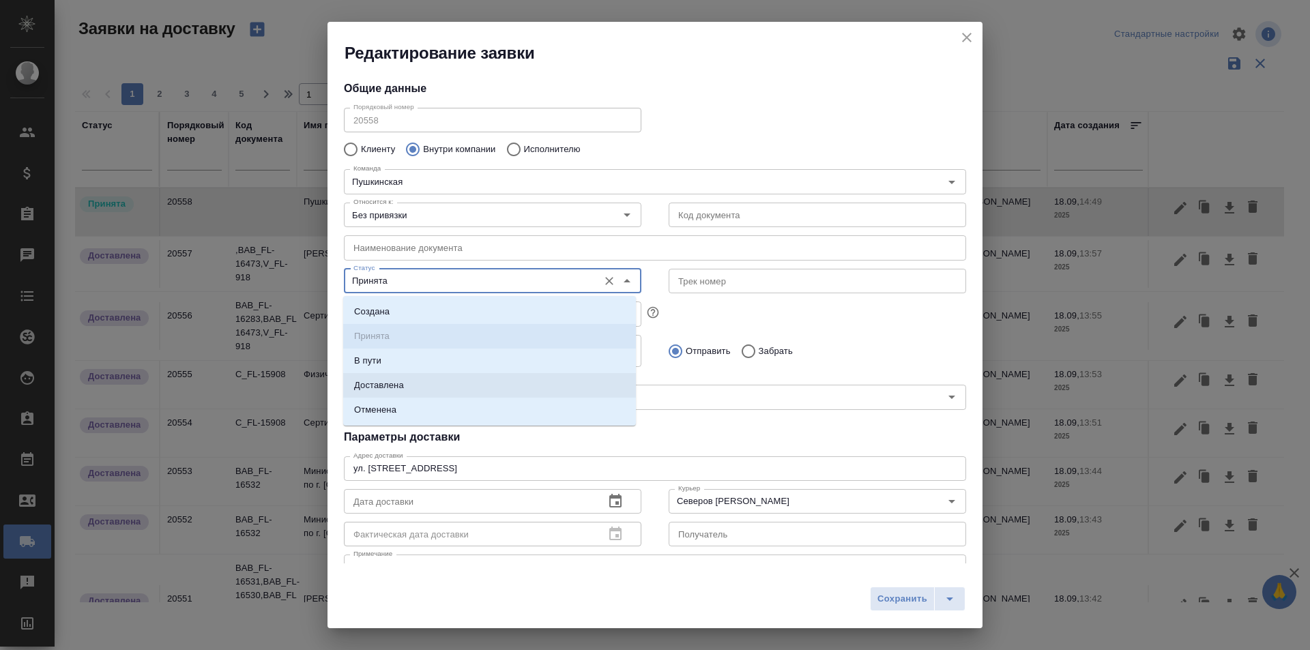
click at [427, 388] on li "Доставлена" at bounding box center [489, 385] width 293 height 25
type input "Доставлена"
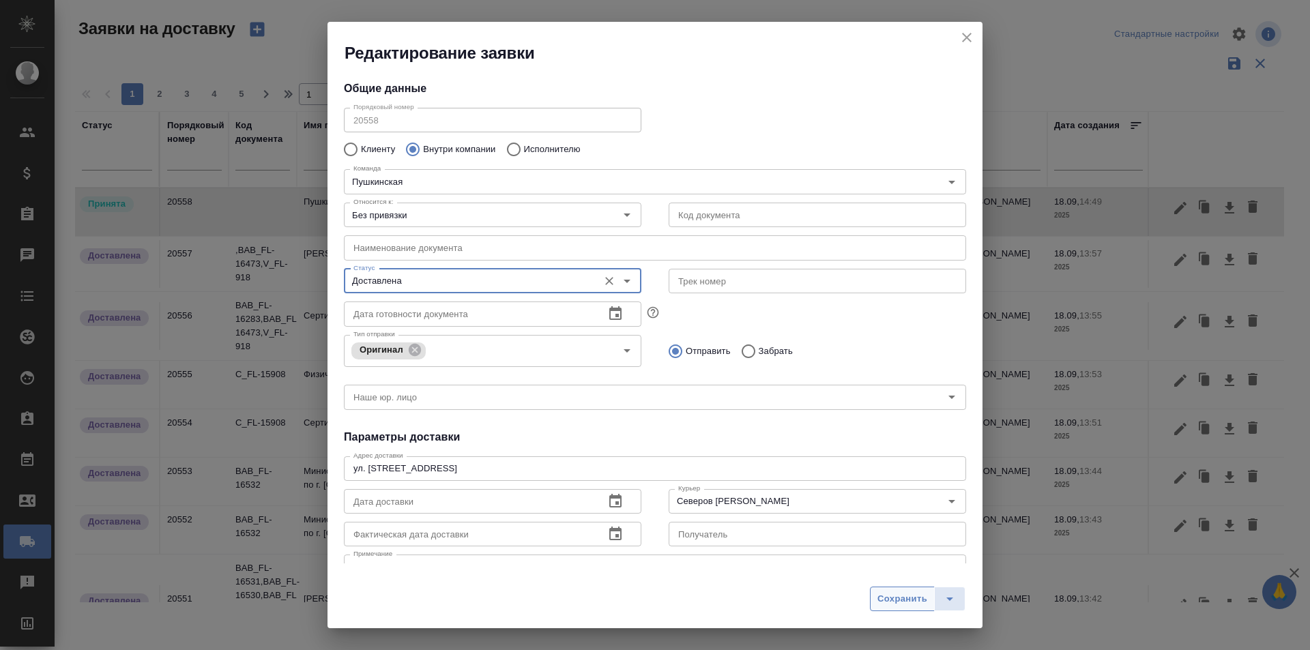
click at [893, 592] on span "Сохранить" at bounding box center [903, 600] width 50 height 16
